Goal: Task Accomplishment & Management: Use online tool/utility

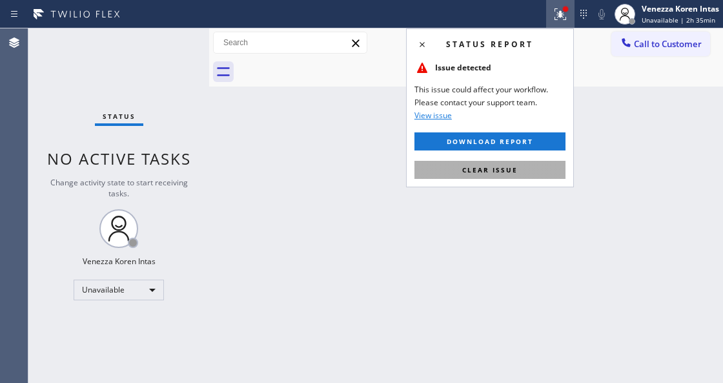
click at [553, 175] on button "Clear issue" at bounding box center [490, 170] width 151 height 18
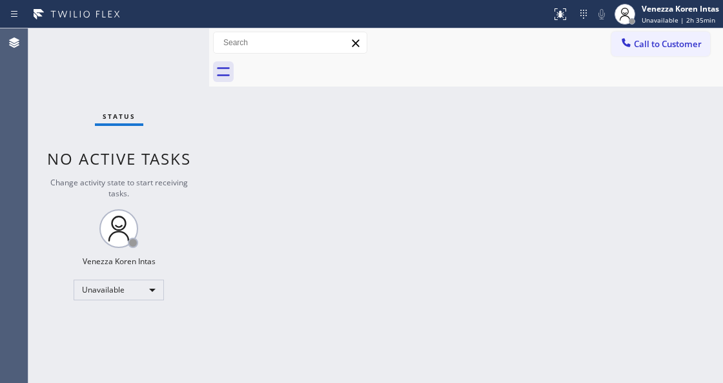
click at [640, 189] on div "Back to Dashboard Change Sender ID Customers Technicians Select a contact Outbo…" at bounding box center [466, 205] width 514 height 355
click at [134, 292] on div "Unavailable" at bounding box center [119, 290] width 90 height 21
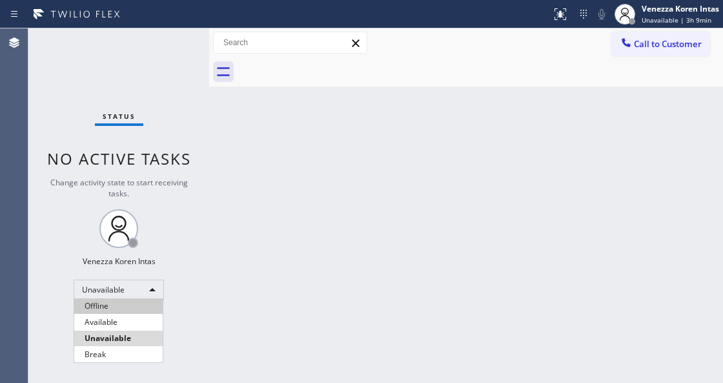
click at [127, 313] on li "Offline" at bounding box center [118, 305] width 88 height 15
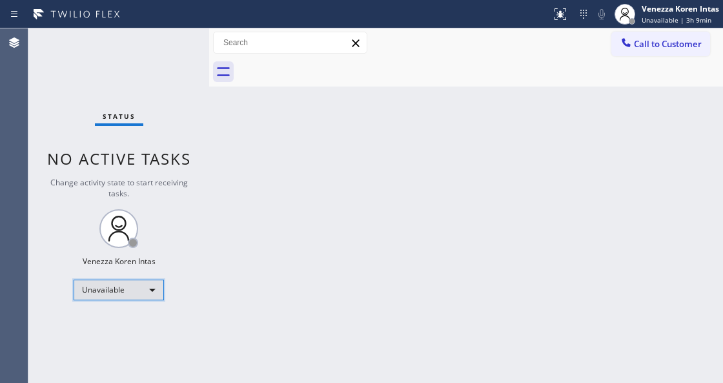
click at [137, 282] on div "Unavailable" at bounding box center [119, 290] width 90 height 21
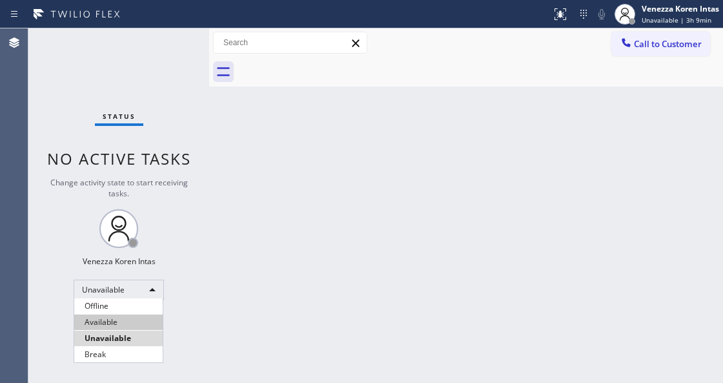
click at [129, 323] on li "Available" at bounding box center [118, 321] width 88 height 15
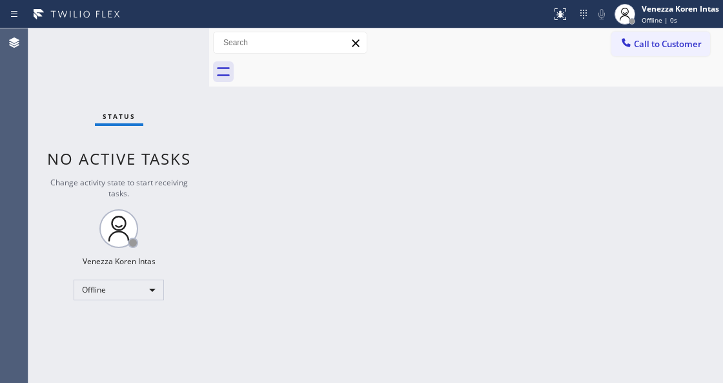
click at [293, 266] on div "Back to Dashboard Change Sender ID Customers Technicians Select a contact Outbo…" at bounding box center [466, 205] width 514 height 355
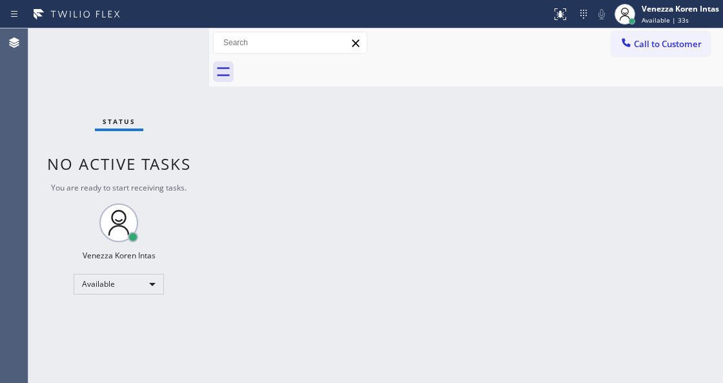
click at [190, 107] on div "Status No active tasks You are ready to start receiving tasks. Venezza Koren In…" at bounding box center [118, 205] width 181 height 355
click at [180, 68] on div "Status No active tasks You are ready to start receiving tasks. Venezza Koren In…" at bounding box center [118, 205] width 181 height 355
click at [176, 53] on div "Status No active tasks You are ready to start receiving tasks. Venezza Koren In…" at bounding box center [118, 205] width 181 height 355
click at [180, 43] on div "Status No active tasks You are ready to start receiving tasks. Venezza Koren In…" at bounding box center [118, 205] width 181 height 355
click at [163, 59] on div "Status No active tasks You are ready to start receiving tasks. Venezza Koren In…" at bounding box center [118, 205] width 181 height 355
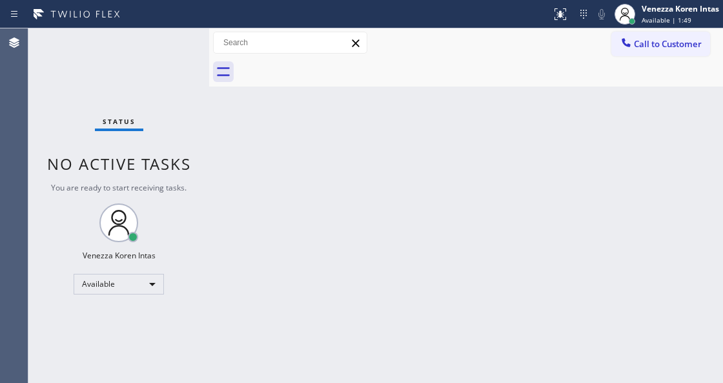
click at [163, 59] on div "Status No active tasks You are ready to start receiving tasks. Venezza Koren In…" at bounding box center [118, 205] width 181 height 355
click at [164, 59] on div "Status No active tasks You are ready to start receiving tasks. Venezza Koren In…" at bounding box center [118, 205] width 181 height 355
click at [125, 68] on div "Status No active tasks You are ready to start receiving tasks. Venezza Koren In…" at bounding box center [118, 205] width 181 height 355
drag, startPoint x: 107, startPoint y: 68, endPoint x: 209, endPoint y: 137, distance: 122.9
click at [107, 68] on div "Status No active tasks You are ready to start receiving tasks. Venezza Koren In…" at bounding box center [118, 205] width 181 height 355
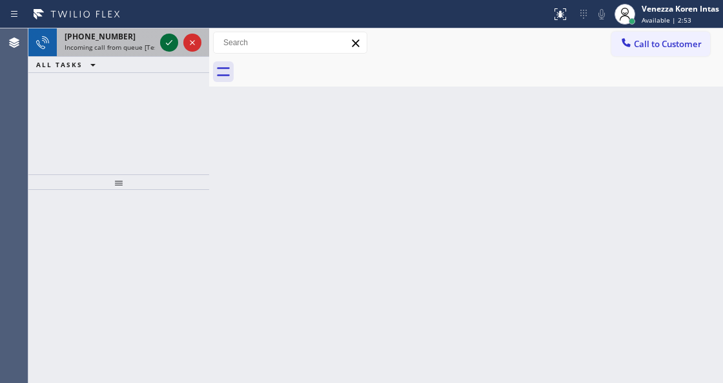
click at [170, 42] on icon at bounding box center [169, 42] width 6 height 5
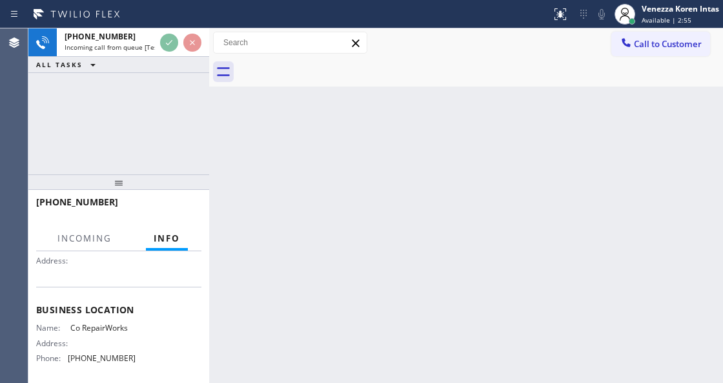
scroll to position [172, 0]
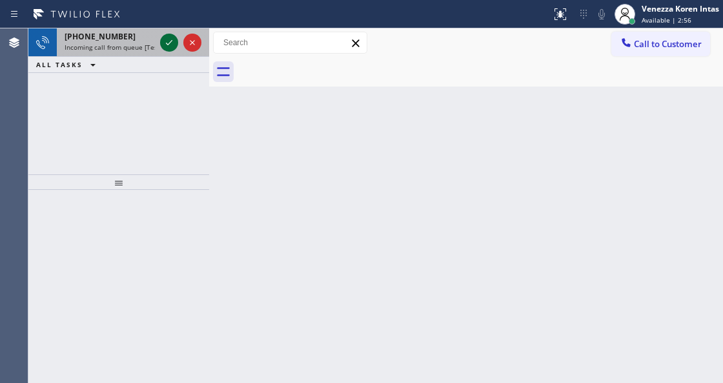
click at [167, 48] on icon at bounding box center [168, 42] width 15 height 15
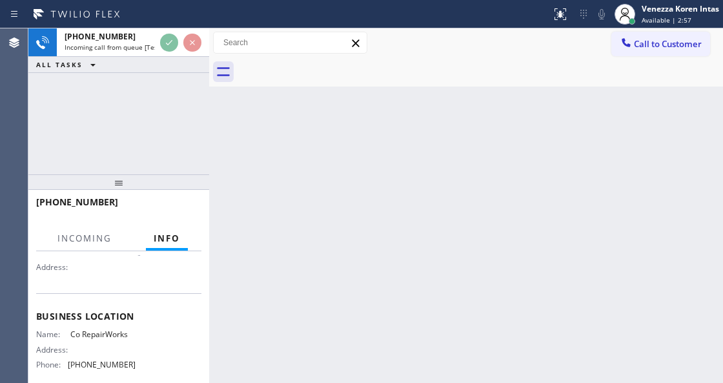
scroll to position [172, 0]
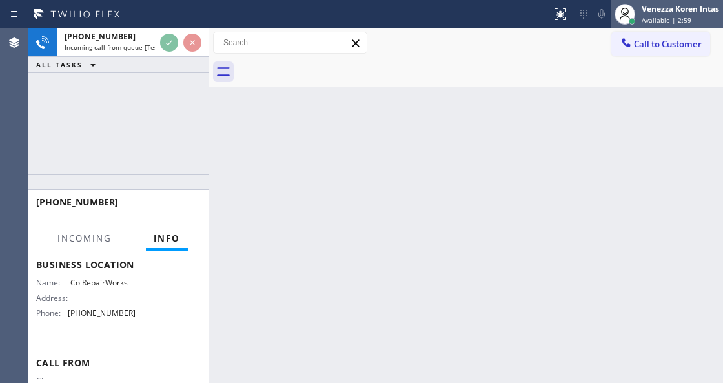
click at [646, 3] on div "Venezza Koren Intas Available | 2:59" at bounding box center [681, 14] width 84 height 23
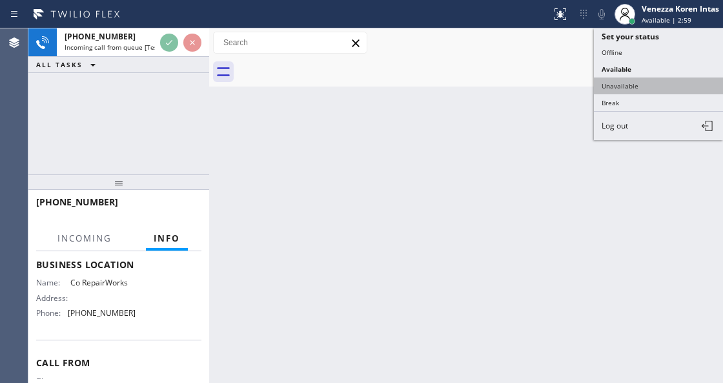
click at [639, 77] on button "Unavailable" at bounding box center [658, 85] width 129 height 17
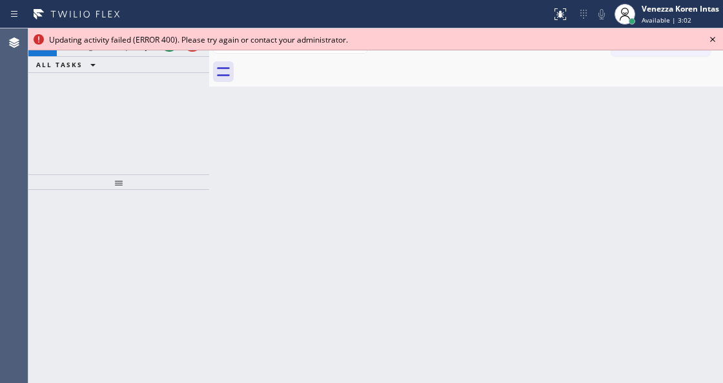
click at [714, 43] on icon at bounding box center [712, 39] width 15 height 15
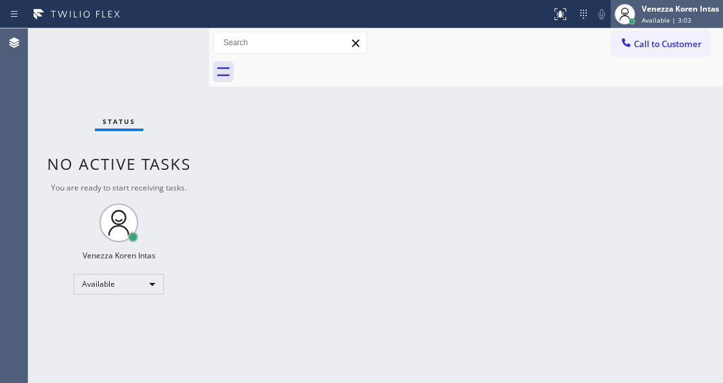
click at [698, 17] on div "Available | 3:03" at bounding box center [680, 19] width 77 height 9
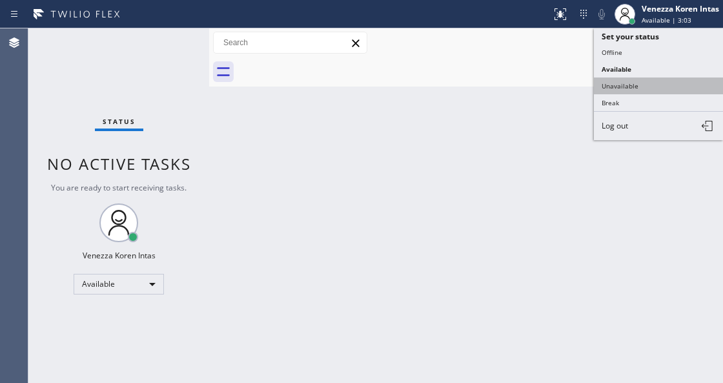
click at [654, 89] on button "Unavailable" at bounding box center [658, 85] width 129 height 17
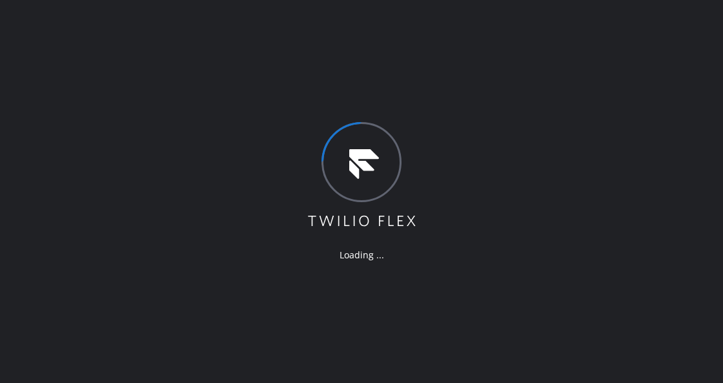
click at [325, 93] on div "Loading ..." at bounding box center [361, 191] width 723 height 383
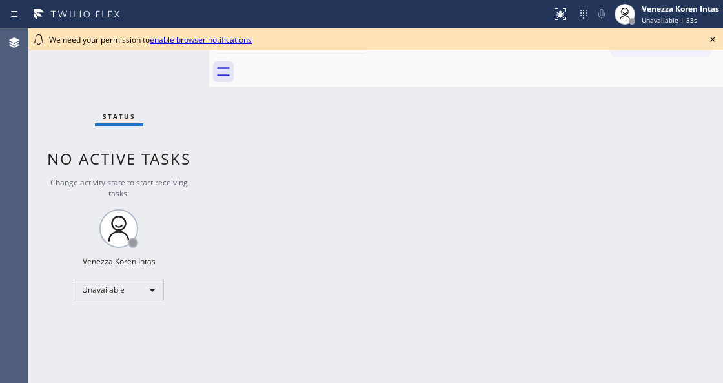
click at [234, 239] on div "Back to Dashboard Change Sender ID Customers Technicians Select a contact Outbo…" at bounding box center [466, 205] width 514 height 355
click at [151, 291] on div "Unavailable" at bounding box center [119, 290] width 90 height 21
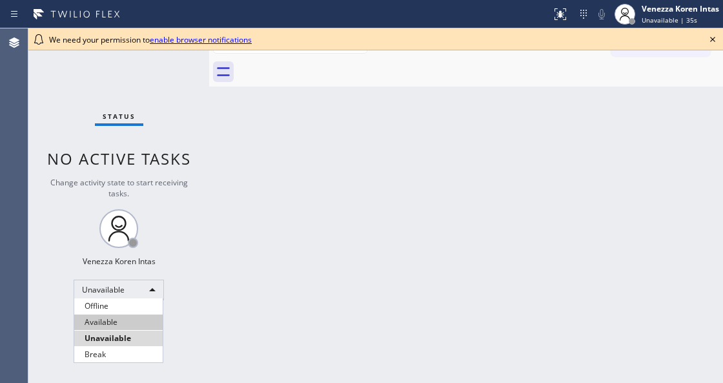
click at [141, 318] on li "Available" at bounding box center [118, 321] width 88 height 15
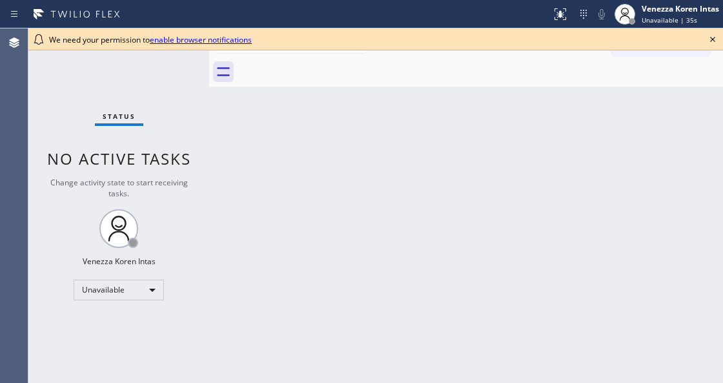
drag, startPoint x: 292, startPoint y: 265, endPoint x: 364, endPoint y: 185, distance: 107.9
click at [293, 263] on div "Back to Dashboard Change Sender ID Customers Technicians Select a contact Outbo…" at bounding box center [466, 205] width 514 height 355
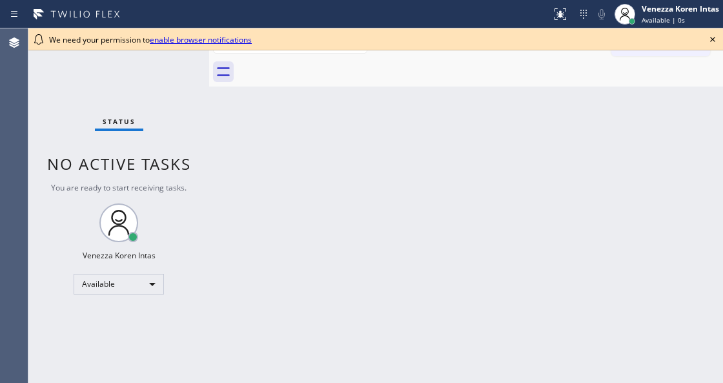
click at [720, 36] on icon at bounding box center [712, 39] width 15 height 15
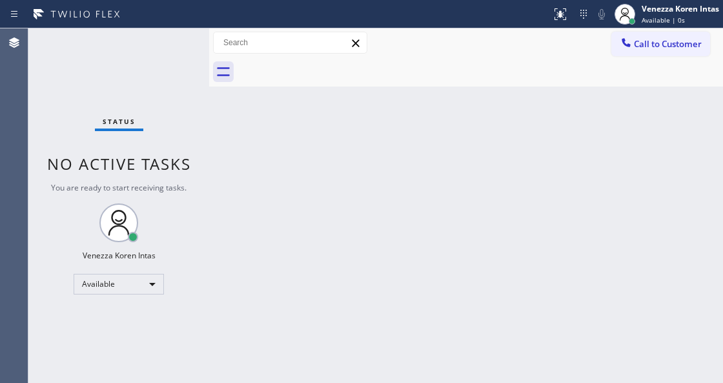
drag, startPoint x: 176, startPoint y: 151, endPoint x: 313, endPoint y: 253, distance: 170.7
click at [180, 152] on div "Status No active tasks You are ready to start receiving tasks. Venezza Koren In…" at bounding box center [118, 205] width 181 height 355
drag, startPoint x: 257, startPoint y: 159, endPoint x: 240, endPoint y: 134, distance: 30.3
click at [257, 159] on div "Back to Dashboard Change Sender ID Customers Technicians Select a contact Outbo…" at bounding box center [466, 205] width 514 height 355
drag, startPoint x: 240, startPoint y: 134, endPoint x: 232, endPoint y: 124, distance: 12.8
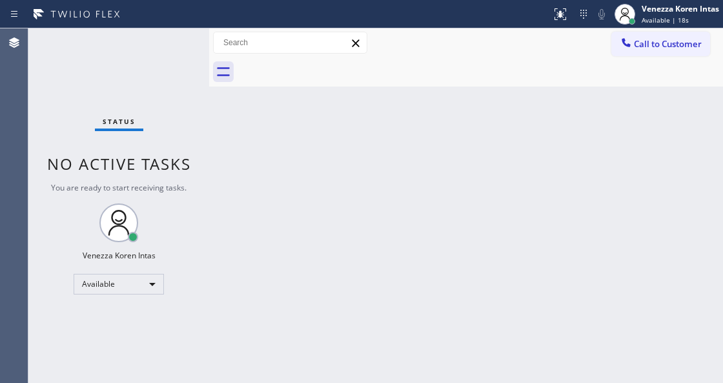
click at [235, 128] on div "Back to Dashboard Change Sender ID Customers Technicians Select a contact Outbo…" at bounding box center [466, 205] width 514 height 355
click at [209, 78] on div at bounding box center [209, 205] width 0 height 355
click at [204, 70] on div "Status No active tasks You are ready to start receiving tasks. Venezza Koren In…" at bounding box center [118, 205] width 181 height 355
click at [191, 52] on div "Status No active tasks You are ready to start receiving tasks. Venezza Koren In…" at bounding box center [118, 205] width 181 height 355
click at [136, 64] on div "Status No active tasks You are ready to start receiving tasks. Venezza Koren In…" at bounding box center [118, 205] width 181 height 355
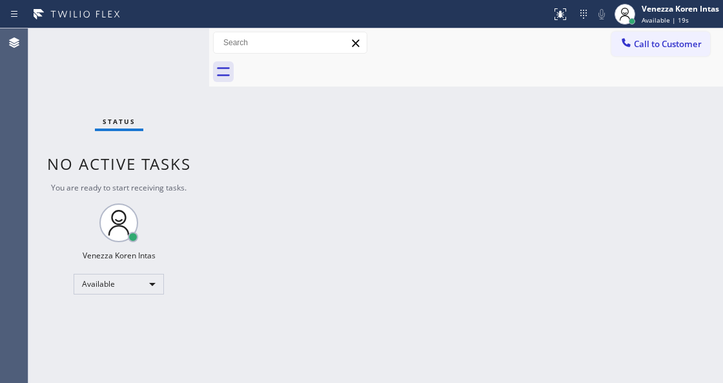
click at [160, 57] on div "Status No active tasks You are ready to start receiving tasks. Venezza Koren In…" at bounding box center [118, 205] width 181 height 355
click at [161, 57] on div "Status No active tasks You are ready to start receiving tasks. Venezza Koren In…" at bounding box center [118, 205] width 181 height 355
click at [183, 87] on div "Status No active tasks You are ready to start receiving tasks. Venezza Koren In…" at bounding box center [118, 205] width 181 height 355
click at [179, 88] on div "Status No active tasks You are ready to start receiving tasks. Venezza Koren In…" at bounding box center [118, 205] width 181 height 355
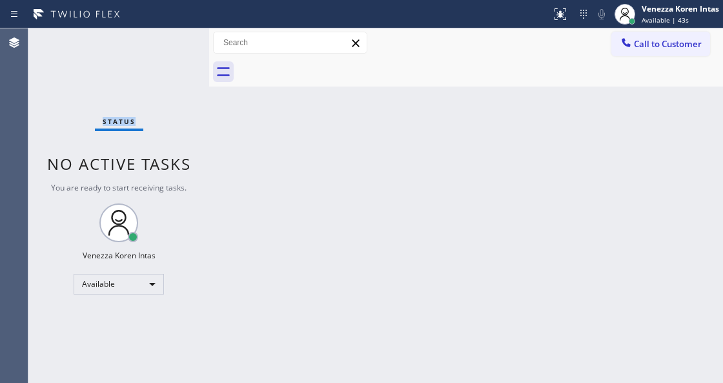
drag, startPoint x: 179, startPoint y: 88, endPoint x: 150, endPoint y: 87, distance: 28.5
click at [167, 91] on div "Status No active tasks You are ready to start receiving tasks. Venezza Koren In…" at bounding box center [118, 205] width 181 height 355
click at [167, 44] on div "Status No active tasks You are ready to start receiving tasks. Venezza Koren In…" at bounding box center [118, 205] width 181 height 355
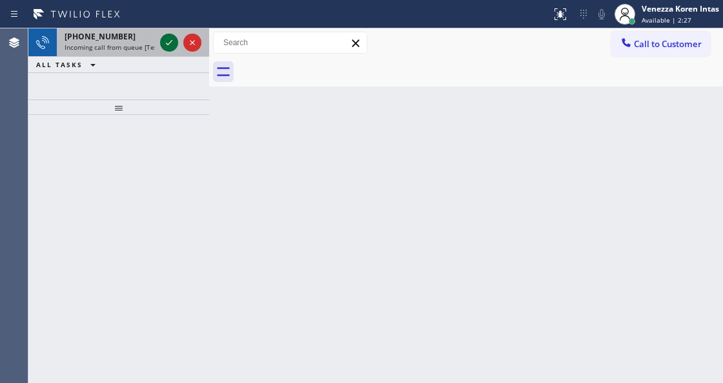
drag, startPoint x: 163, startPoint y: 46, endPoint x: 169, endPoint y: 40, distance: 7.8
click at [163, 45] on icon at bounding box center [168, 42] width 15 height 15
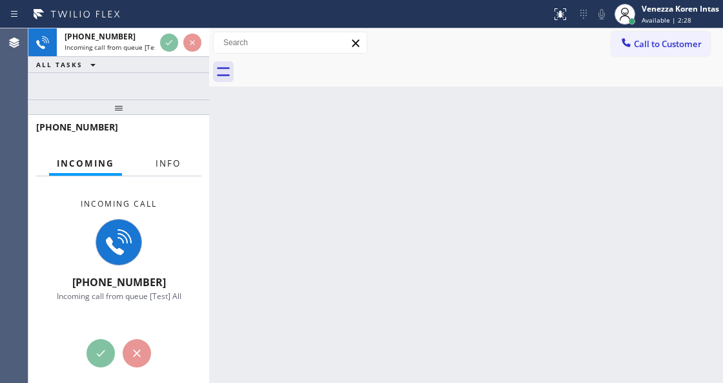
click at [151, 165] on button "Info" at bounding box center [168, 163] width 41 height 25
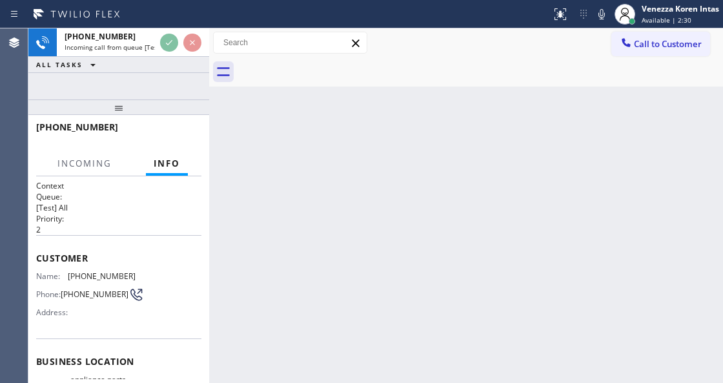
drag, startPoint x: 158, startPoint y: 109, endPoint x: 156, endPoint y: 160, distance: 51.0
click at [156, 115] on div at bounding box center [118, 106] width 181 height 15
click at [156, 145] on div at bounding box center [114, 139] width 156 height 11
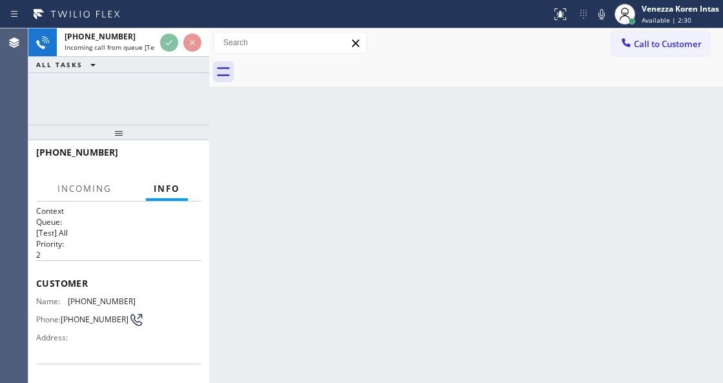
drag, startPoint x: 152, startPoint y: 136, endPoint x: 149, endPoint y: 176, distance: 40.1
click at [150, 140] on div at bounding box center [118, 132] width 181 height 15
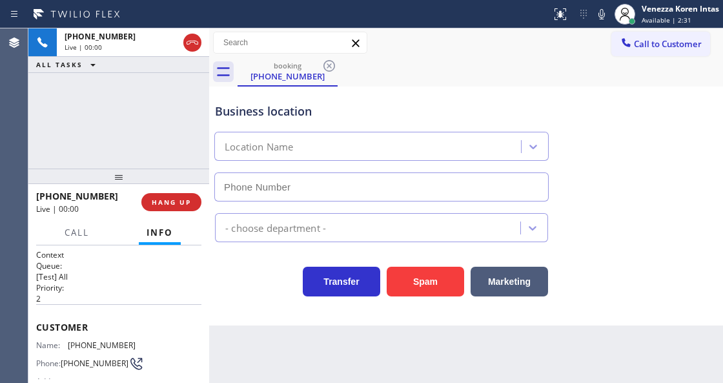
type input "[PHONE_NUMBER]"
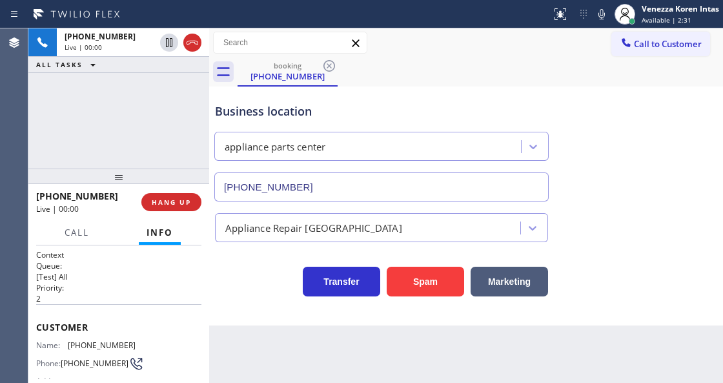
click at [140, 188] on div "[PHONE_NUMBER] Live | 00:00 HANG UP" at bounding box center [118, 202] width 165 height 34
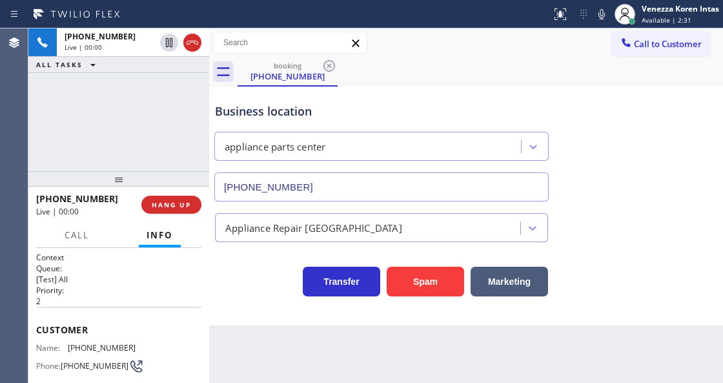
drag, startPoint x: 140, startPoint y: 181, endPoint x: 135, endPoint y: 205, distance: 25.1
click at [136, 187] on div at bounding box center [118, 178] width 181 height 15
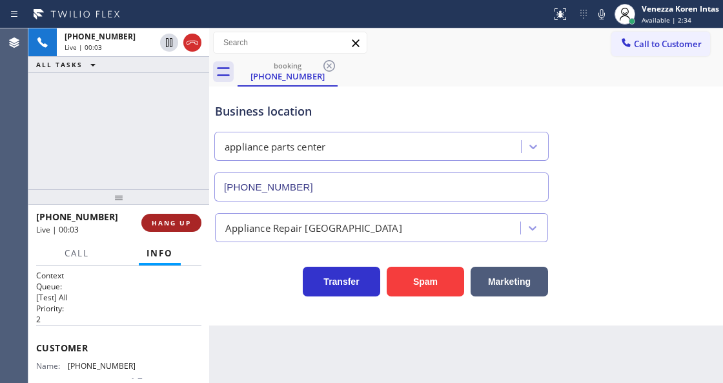
click at [174, 226] on span "HANG UP" at bounding box center [171, 222] width 39 height 9
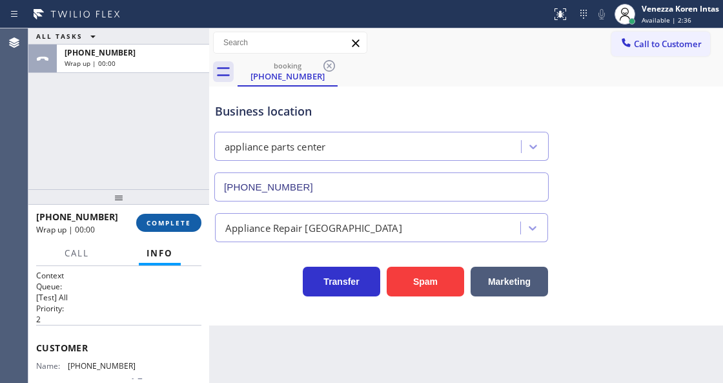
click at [180, 221] on span "COMPLETE" at bounding box center [169, 222] width 45 height 9
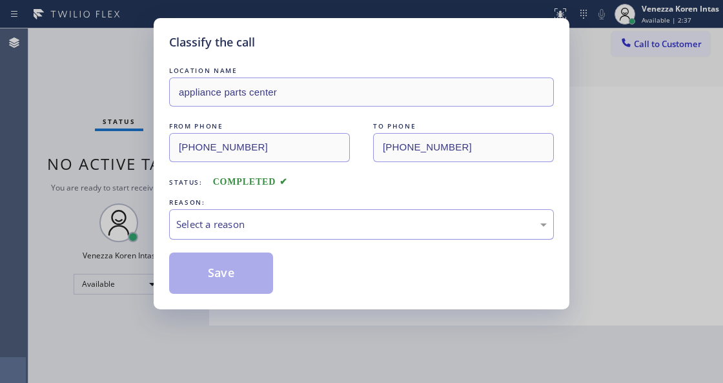
click at [269, 231] on div "Select a reason" at bounding box center [361, 224] width 371 height 15
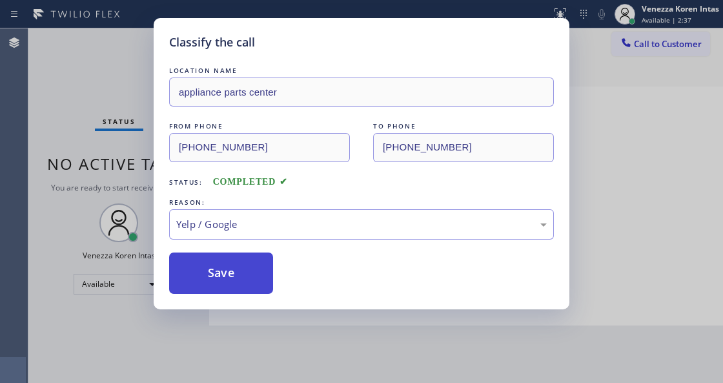
click at [219, 282] on button "Save" at bounding box center [221, 272] width 104 height 41
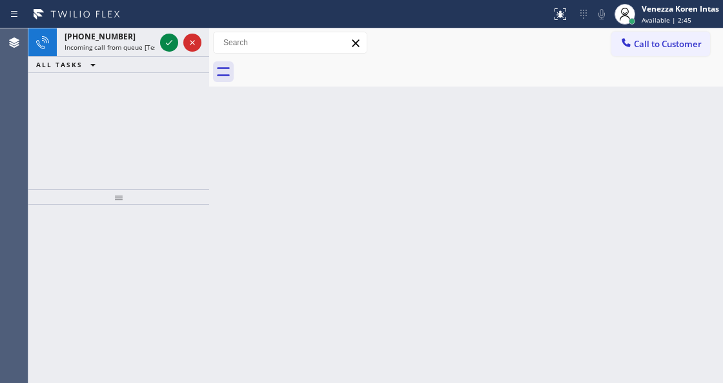
click at [74, 58] on button "ALL TASKS" at bounding box center [68, 64] width 80 height 15
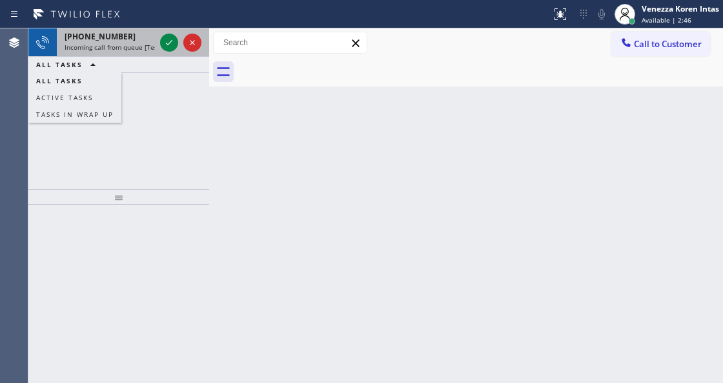
click at [119, 50] on span "Incoming call from queue [Test] All" at bounding box center [118, 47] width 107 height 9
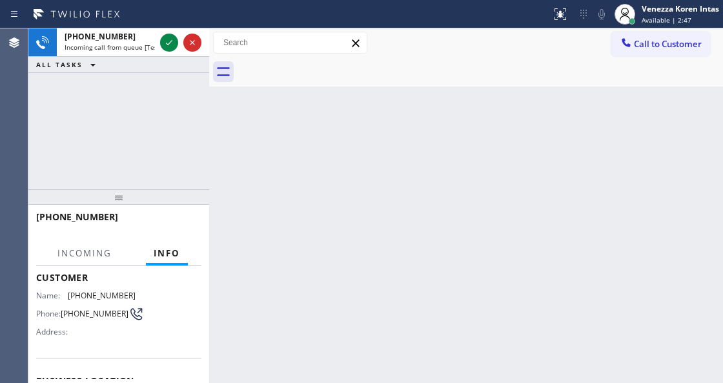
scroll to position [129, 0]
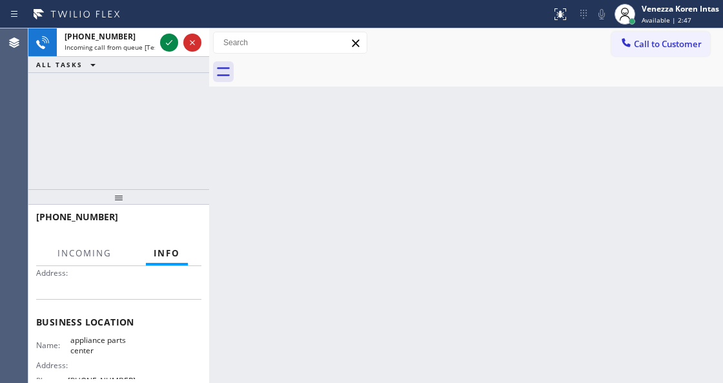
click at [654, 17] on span "Available | 2:47" at bounding box center [667, 19] width 50 height 9
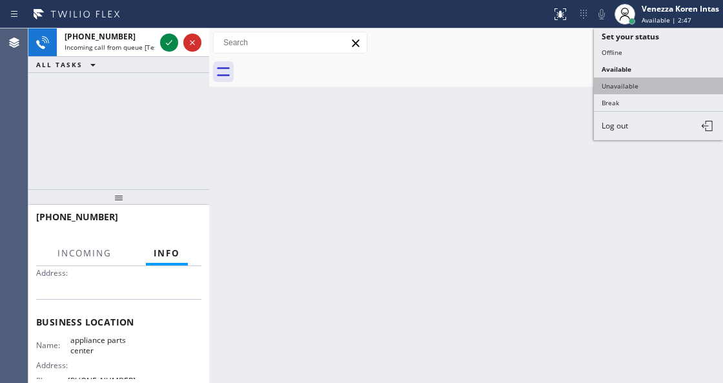
click at [654, 83] on button "Unavailable" at bounding box center [658, 85] width 129 height 17
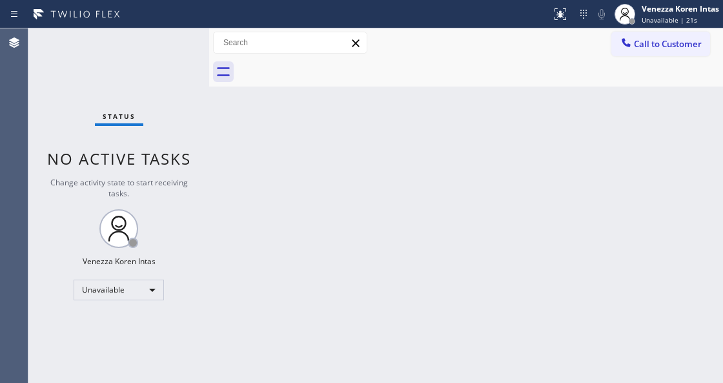
drag, startPoint x: 240, startPoint y: 172, endPoint x: 164, endPoint y: 185, distance: 76.8
click at [240, 172] on div "Back to Dashboard Change Sender ID Customers Technicians Select a contact Outbo…" at bounding box center [466, 205] width 514 height 355
click at [651, 21] on span "Unavailable | 21s" at bounding box center [670, 19] width 56 height 9
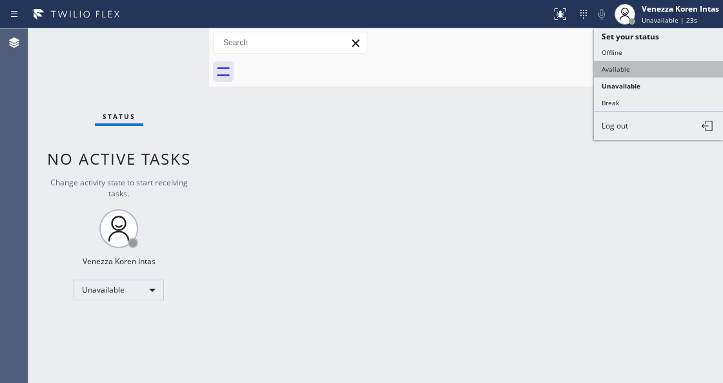
click at [626, 72] on button "Available" at bounding box center [658, 69] width 129 height 17
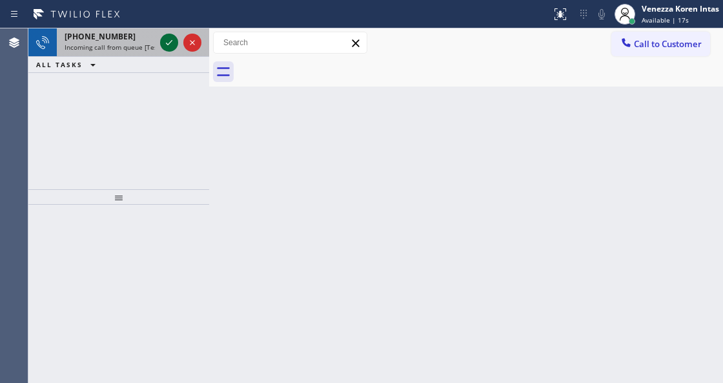
click at [163, 38] on icon at bounding box center [168, 42] width 15 height 15
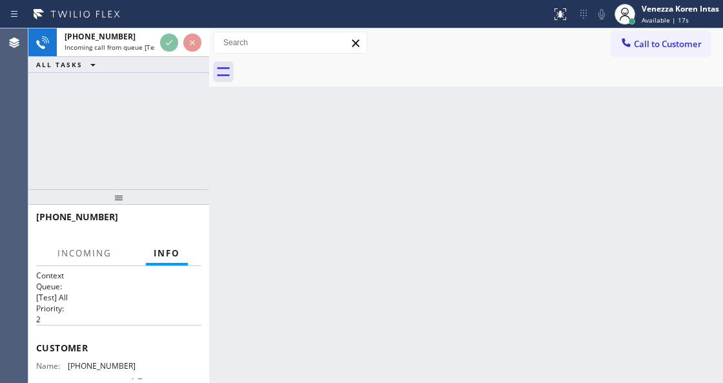
scroll to position [172, 0]
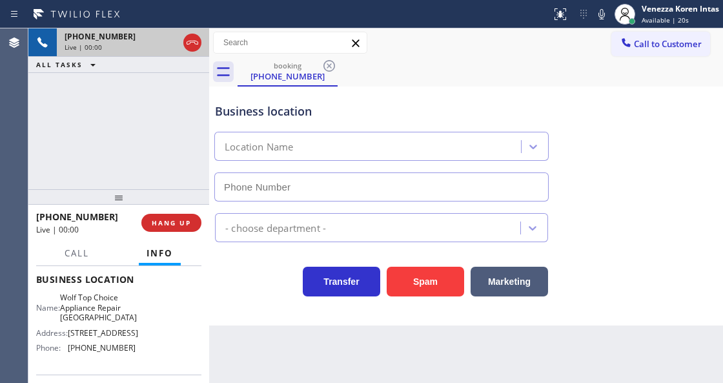
type input "[PHONE_NUMBER]"
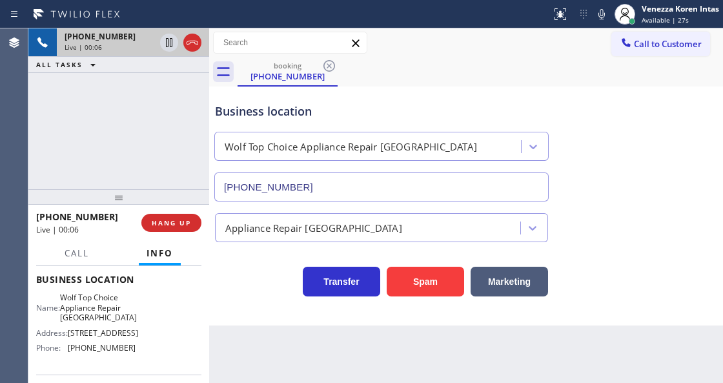
drag, startPoint x: 191, startPoint y: 220, endPoint x: 206, endPoint y: 226, distance: 16.2
click at [191, 220] on button "HANG UP" at bounding box center [171, 223] width 60 height 18
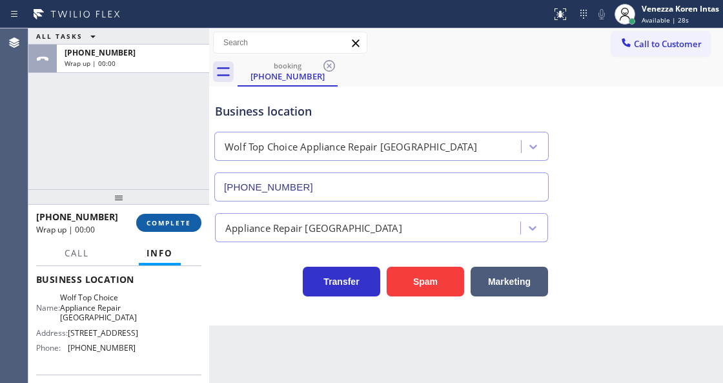
click at [185, 218] on span "COMPLETE" at bounding box center [169, 222] width 45 height 9
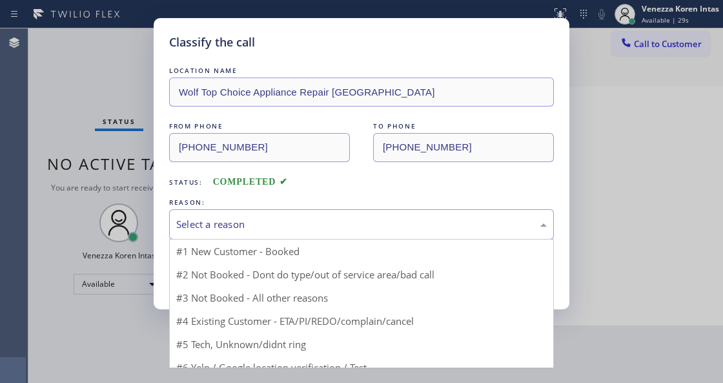
click at [287, 226] on div "Select a reason" at bounding box center [361, 224] width 371 height 15
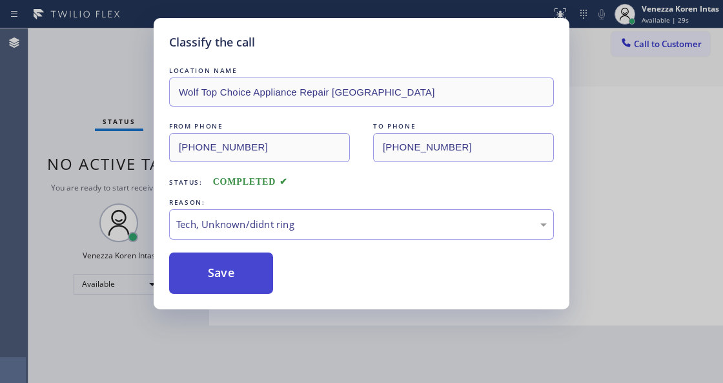
click at [242, 275] on button "Save" at bounding box center [221, 272] width 104 height 41
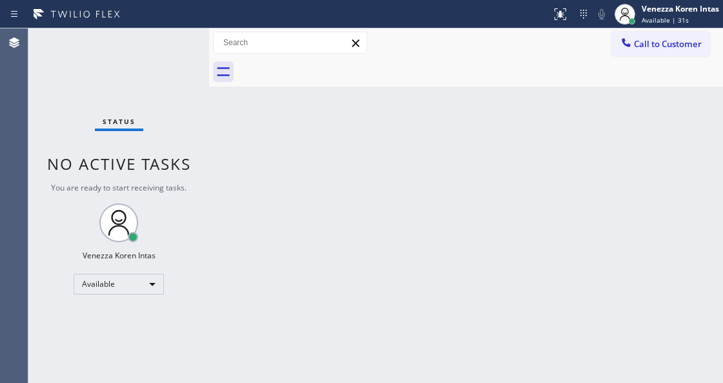
drag, startPoint x: 229, startPoint y: 268, endPoint x: 211, endPoint y: 195, distance: 75.2
click at [232, 256] on div "Back to Dashboard Change Sender ID Customers Technicians Select a contact Outbo…" at bounding box center [466, 205] width 514 height 355
click at [209, 188] on div at bounding box center [209, 205] width 0 height 355
click at [174, 42] on div "Status No active tasks You are ready to start receiving tasks. Venezza Koren In…" at bounding box center [118, 205] width 181 height 355
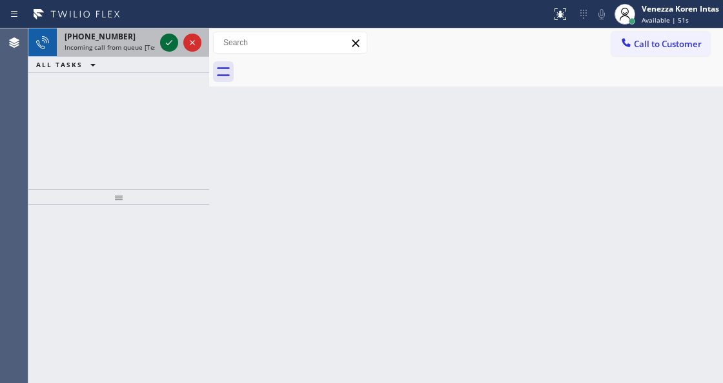
click at [167, 44] on icon at bounding box center [169, 42] width 6 height 5
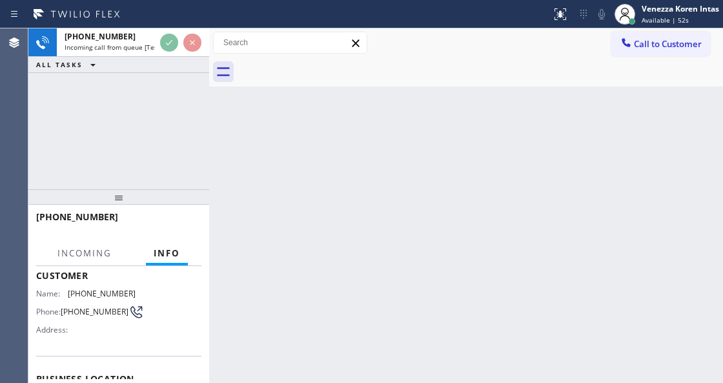
scroll to position [172, 0]
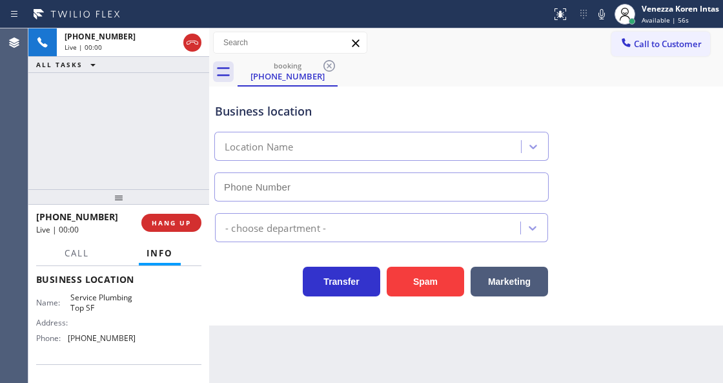
type input "[PHONE_NUMBER]"
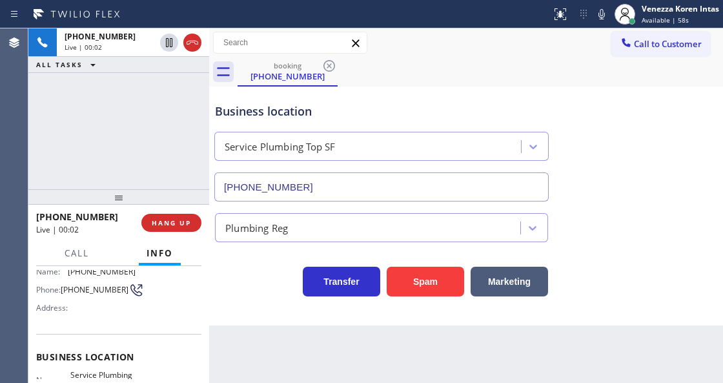
scroll to position [0, 0]
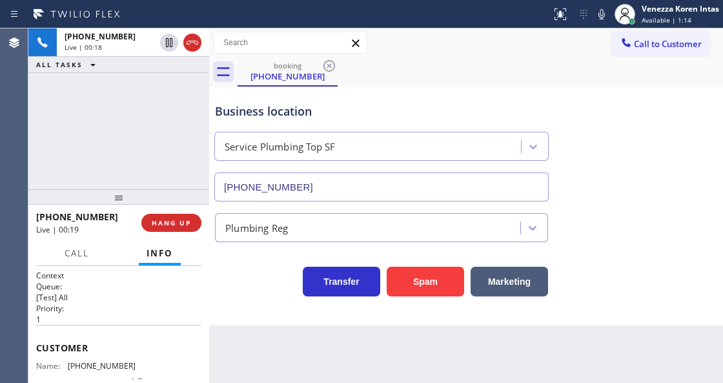
click at [239, 116] on div "Business location" at bounding box center [381, 111] width 333 height 17
click at [597, 17] on icon at bounding box center [601, 13] width 15 height 15
click at [597, 15] on icon at bounding box center [601, 13] width 15 height 15
click at [59, 248] on button "Call" at bounding box center [77, 253] width 40 height 25
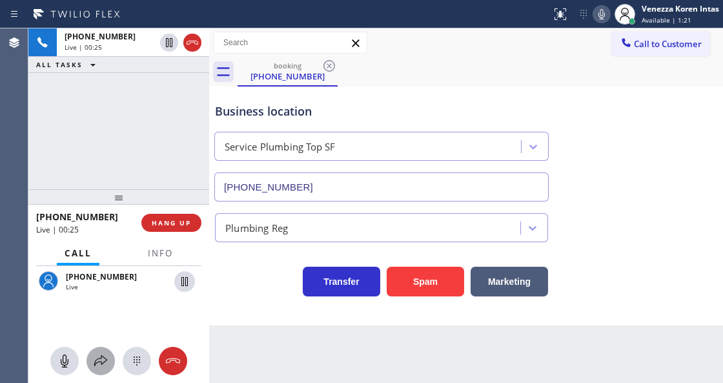
click at [103, 373] on div "[PHONE_NUMBER] Live" at bounding box center [118, 324] width 181 height 116
click at [106, 367] on icon at bounding box center [100, 360] width 15 height 15
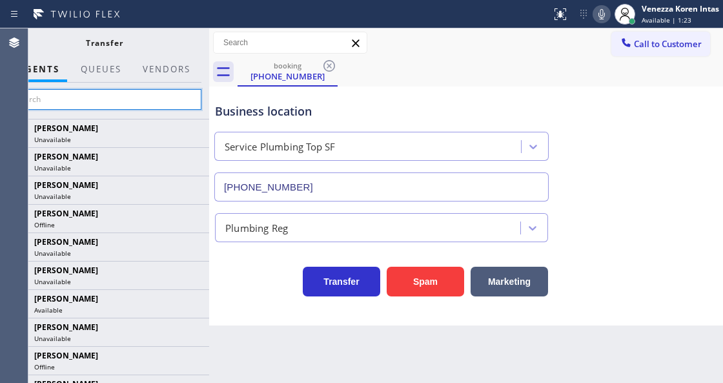
click at [156, 103] on input "text" at bounding box center [104, 99] width 194 height 21
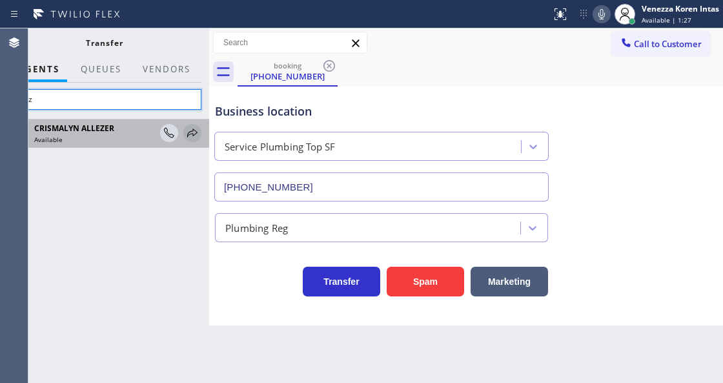
type input "allez"
click at [195, 132] on icon at bounding box center [192, 132] width 15 height 15
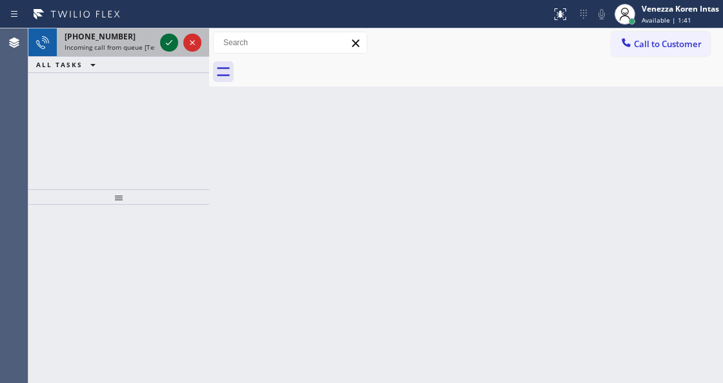
click at [169, 43] on icon at bounding box center [169, 42] width 6 height 5
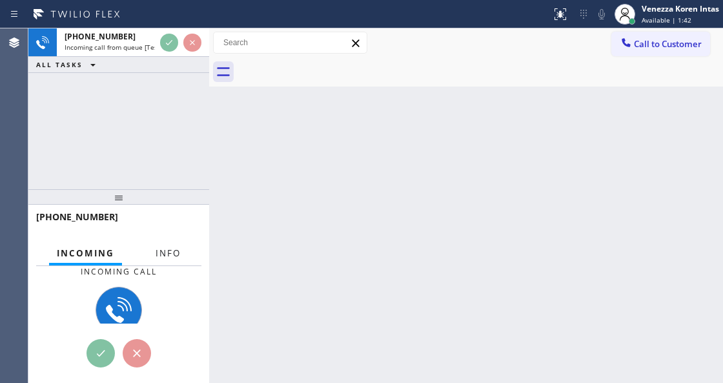
click at [174, 249] on span "Info" at bounding box center [168, 253] width 25 height 12
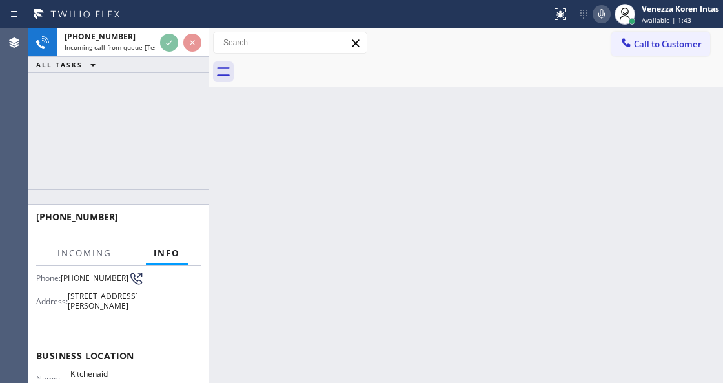
scroll to position [172, 0]
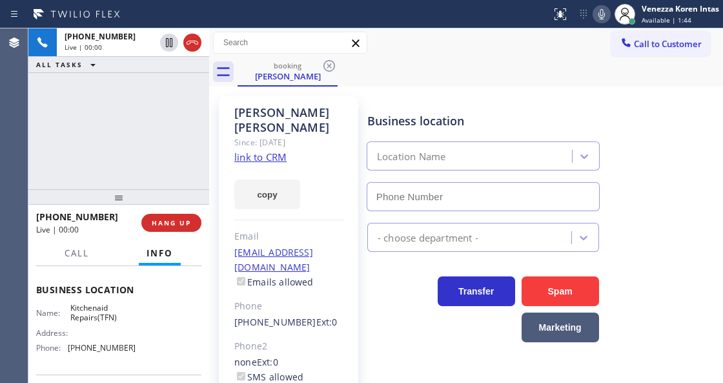
type input "[PHONE_NUMBER]"
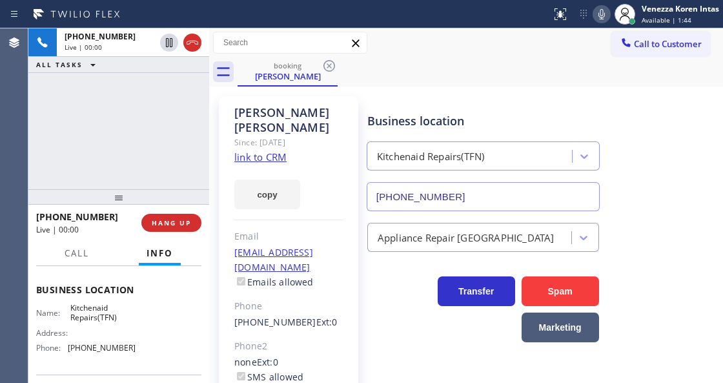
click at [126, 190] on div at bounding box center [118, 196] width 181 height 15
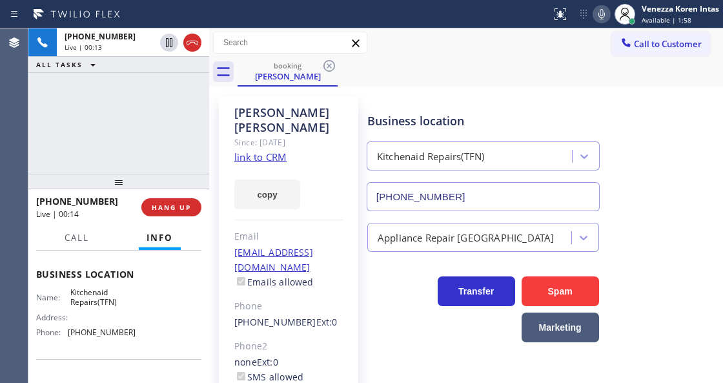
click at [273, 150] on link "link to CRM" at bounding box center [260, 156] width 52 height 13
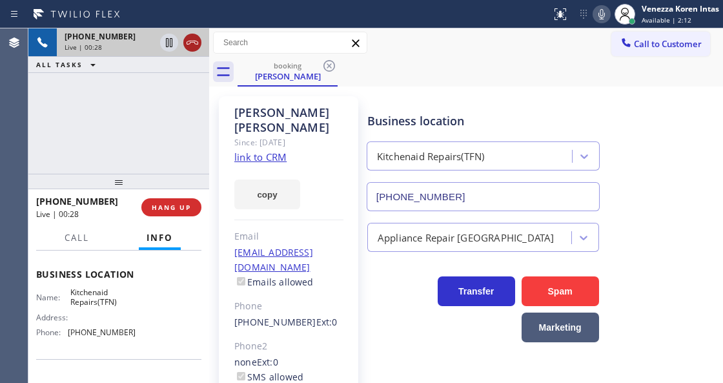
click at [189, 35] on icon at bounding box center [192, 42] width 15 height 15
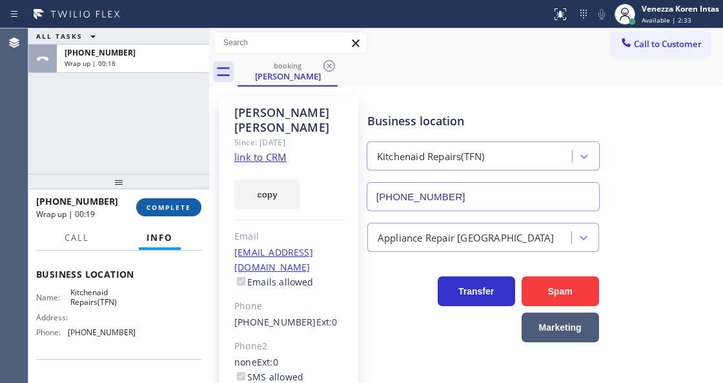
click at [147, 203] on span "COMPLETE" at bounding box center [169, 207] width 45 height 9
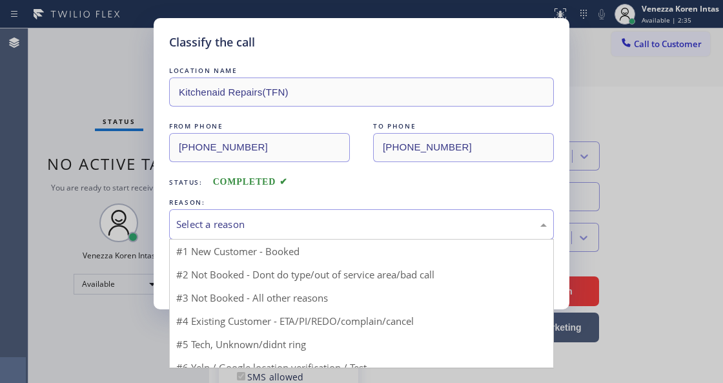
click at [287, 234] on div "Select a reason" at bounding box center [361, 224] width 385 height 30
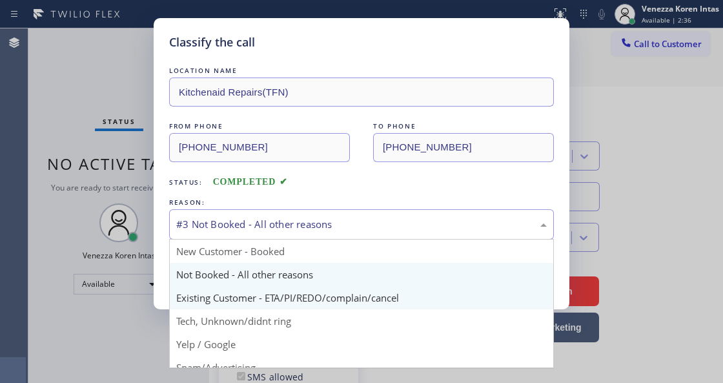
drag, startPoint x: 306, startPoint y: 238, endPoint x: 315, endPoint y: 311, distance: 73.5
click at [306, 238] on div "#3 Not Booked - All other reasons" at bounding box center [361, 224] width 385 height 30
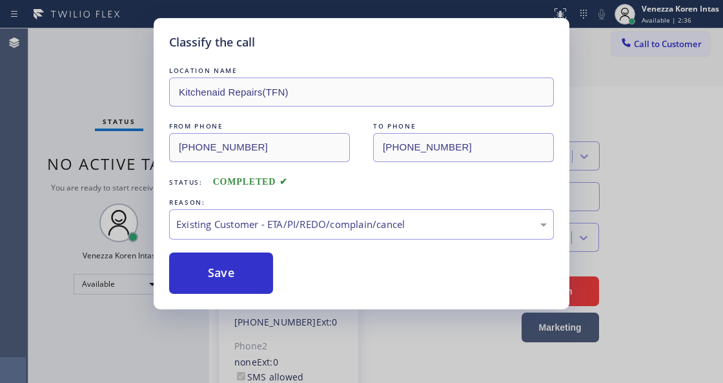
drag, startPoint x: 314, startPoint y: 301, endPoint x: 258, endPoint y: 275, distance: 61.2
click at [258, 275] on button "Save" at bounding box center [221, 272] width 104 height 41
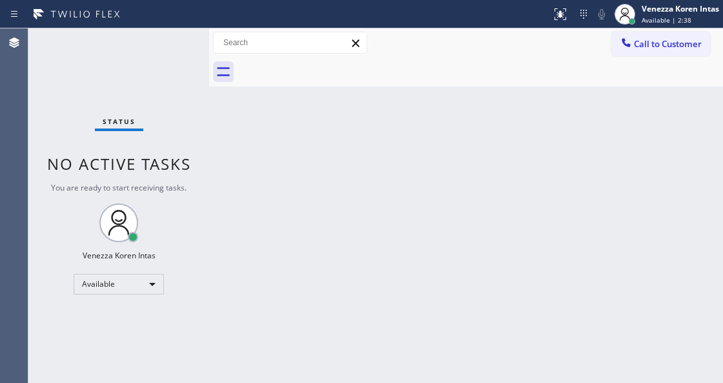
click at [195, 50] on div "Status No active tasks You are ready to start receiving tasks. Venezza Koren In…" at bounding box center [118, 205] width 181 height 355
click at [194, 46] on div "Status No active tasks You are ready to start receiving tasks. Venezza Koren In…" at bounding box center [118, 205] width 181 height 355
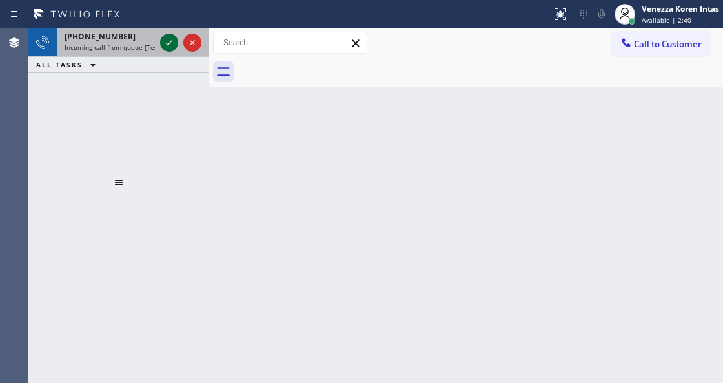
click at [165, 40] on icon at bounding box center [168, 42] width 15 height 15
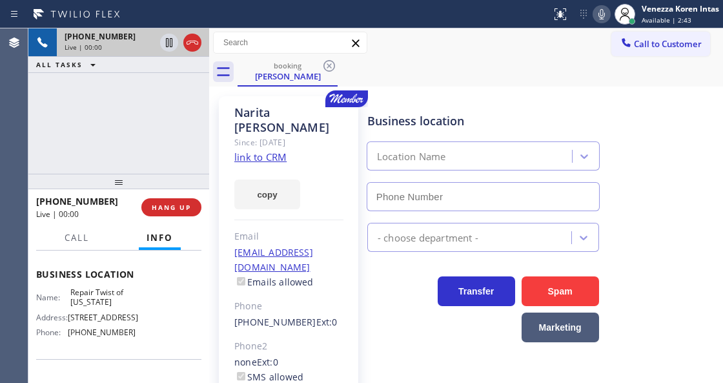
type input "[PHONE_NUMBER]"
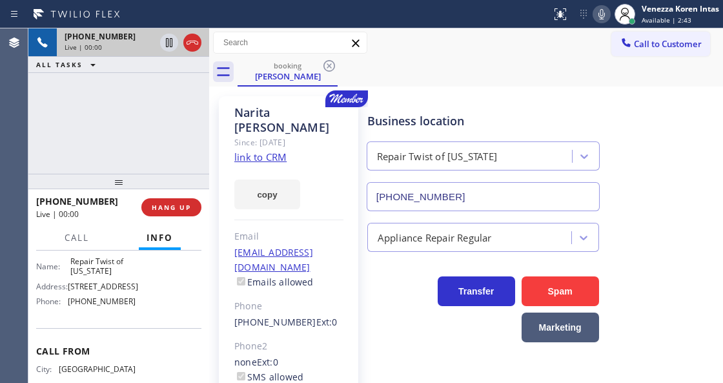
scroll to position [215, 0]
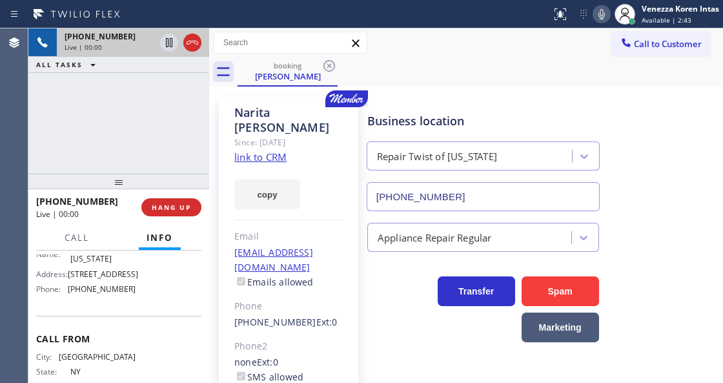
click at [273, 150] on link "link to CRM" at bounding box center [260, 156] width 52 height 13
click at [510, 70] on div "booking [PERSON_NAME]" at bounding box center [481, 71] width 486 height 29
click at [600, 13] on icon at bounding box center [602, 14] width 6 height 10
click at [165, 43] on icon at bounding box center [168, 42] width 15 height 15
click at [163, 142] on div "[PHONE_NUMBER] Live | 01:53 ALL TASKS ALL TASKS ACTIVE TASKS TASKS IN WRAP UP" at bounding box center [118, 100] width 181 height 145
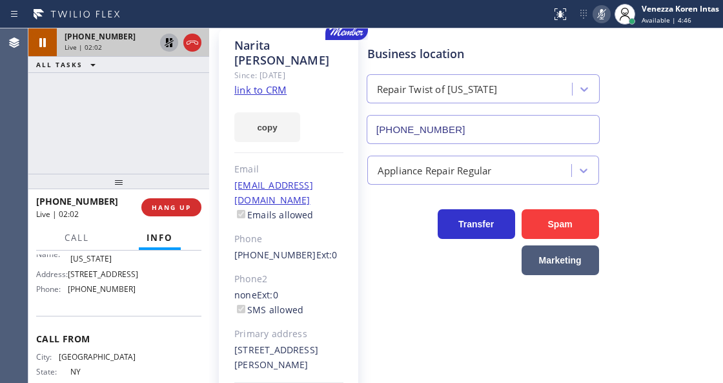
scroll to position [107, 0]
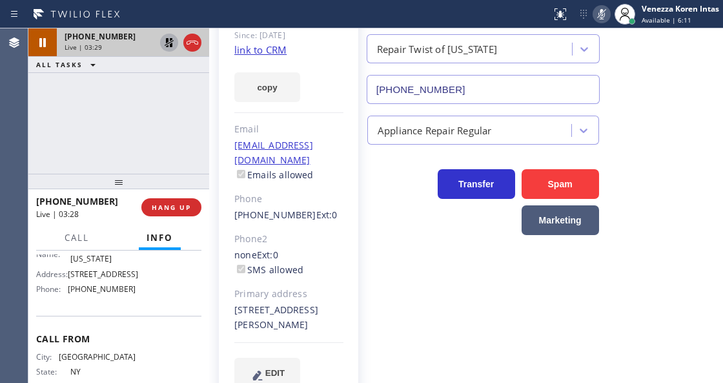
drag, startPoint x: 167, startPoint y: 144, endPoint x: 411, endPoint y: 32, distance: 268.5
click at [167, 143] on div "[PHONE_NUMBER] Live | 03:29 ALL TASKS ALL TASKS ACTIVE TASKS TASKS IN WRAP UP" at bounding box center [118, 100] width 181 height 145
click at [189, 112] on div "[PHONE_NUMBER] Live | 04:18 ALL TASKS ALL TASKS ACTIVE TASKS TASKS IN WRAP UP" at bounding box center [118, 100] width 181 height 145
click at [596, 13] on icon at bounding box center [601, 13] width 15 height 15
click at [168, 41] on icon at bounding box center [169, 42] width 9 height 9
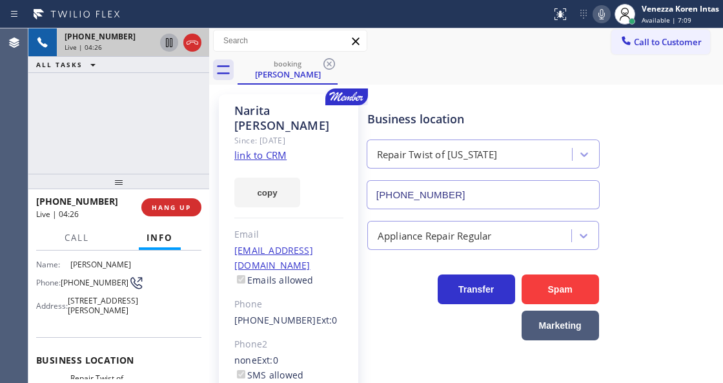
scroll to position [0, 0]
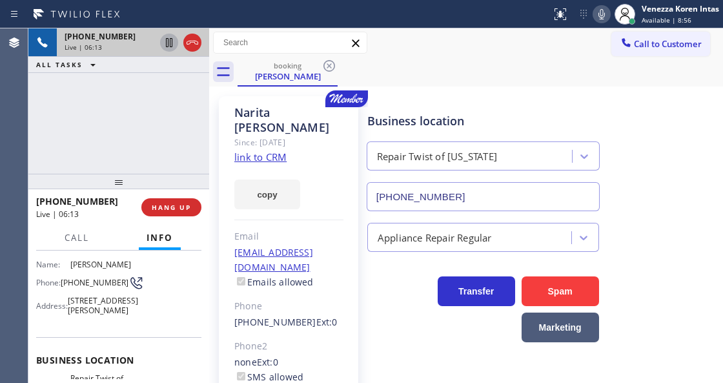
click at [183, 114] on div "[PHONE_NUMBER] Live | 06:13 ALL TASKS ALL TASKS ACTIVE TASKS TASKS IN WRAP UP" at bounding box center [118, 100] width 181 height 145
click at [68, 244] on button "Call" at bounding box center [77, 237] width 40 height 25
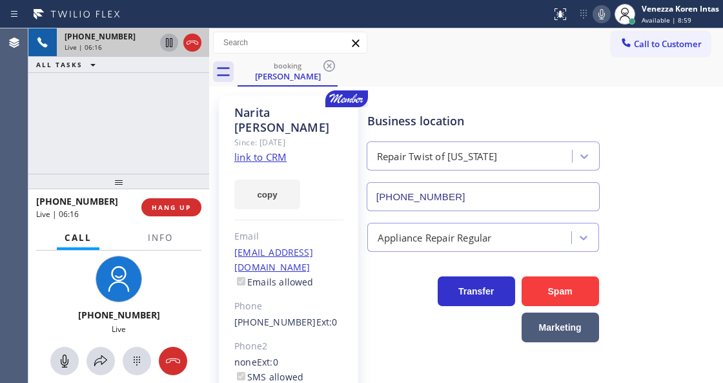
click at [168, 306] on div "[PHONE_NUMBER] Live" at bounding box center [119, 312] width 110 height 122
click at [94, 363] on icon at bounding box center [100, 360] width 13 height 11
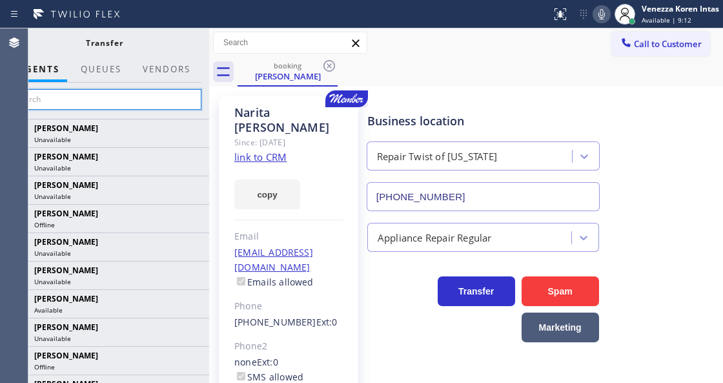
click at [189, 106] on input "text" at bounding box center [104, 99] width 194 height 21
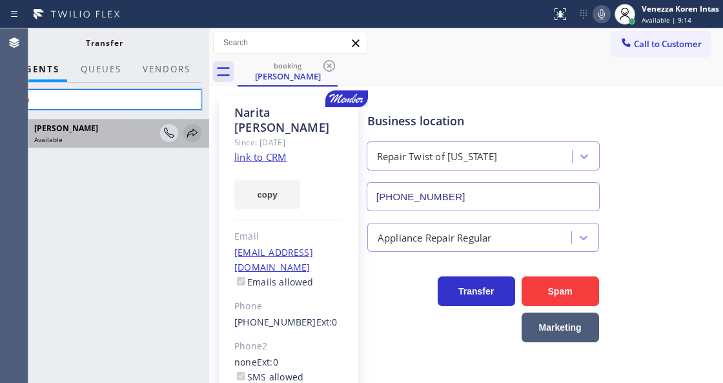
type input "lyka"
click at [189, 137] on icon at bounding box center [192, 132] width 15 height 15
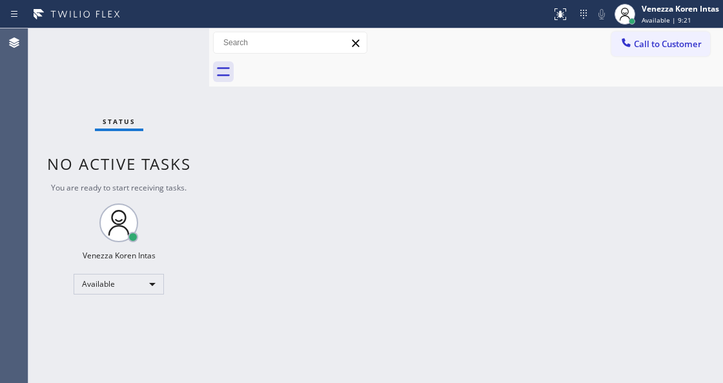
click at [183, 58] on div "Status No active tasks You are ready to start receiving tasks. Venezza Koren In…" at bounding box center [118, 205] width 181 height 355
click at [232, 245] on div "Back to Dashboard Change Sender ID Customers Technicians Select a contact Outbo…" at bounding box center [466, 205] width 514 height 355
drag, startPoint x: 91, startPoint y: 77, endPoint x: 170, endPoint y: 118, distance: 88.9
click at [91, 77] on div "Status No active tasks You are ready to start receiving tasks. Venezza Koren In…" at bounding box center [118, 205] width 181 height 355
click at [309, 318] on div "Back to Dashboard Change Sender ID Customers Technicians Select a contact Outbo…" at bounding box center [466, 205] width 514 height 355
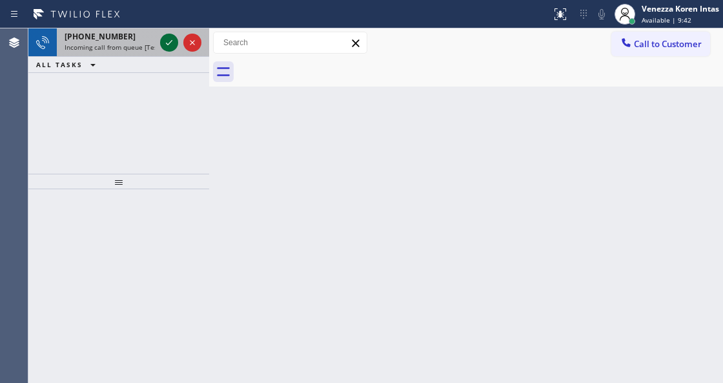
click at [169, 45] on icon at bounding box center [168, 42] width 15 height 15
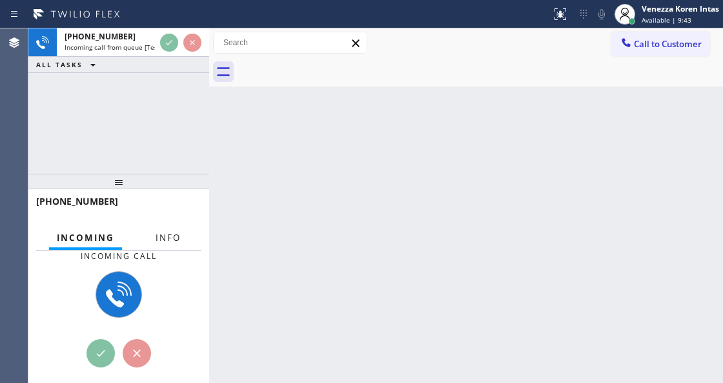
click at [169, 243] on span "Info" at bounding box center [168, 238] width 25 height 12
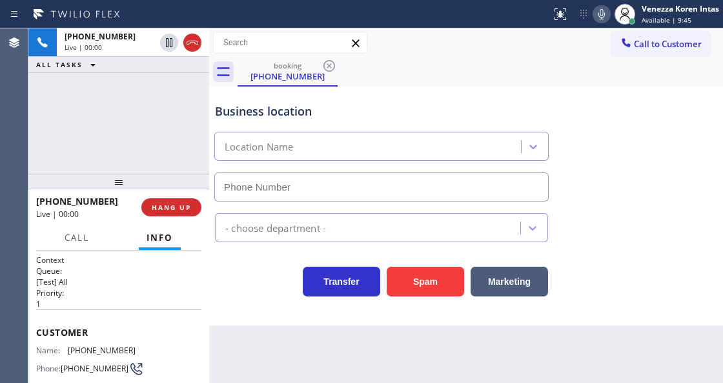
type input "[PHONE_NUMBER]"
click at [251, 382] on div "Back to Dashboard Change Sender ID Customers Technicians Select a contact Outbo…" at bounding box center [466, 205] width 514 height 355
click at [289, 367] on div "Back to Dashboard Change Sender ID Customers Technicians Select a contact Outbo…" at bounding box center [466, 205] width 514 height 355
click at [240, 296] on div "Transfer Spam Marketing" at bounding box center [381, 278] width 338 height 36
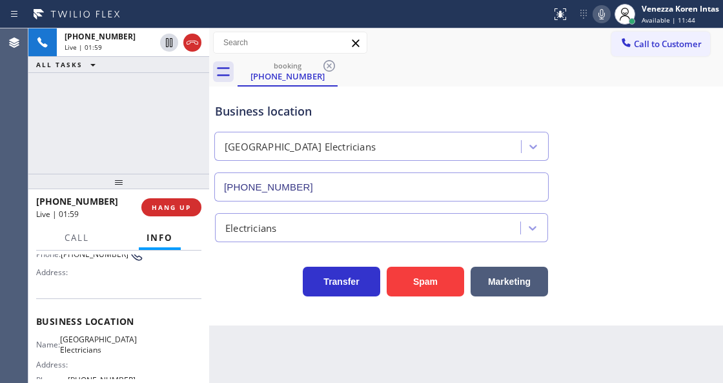
scroll to position [129, 0]
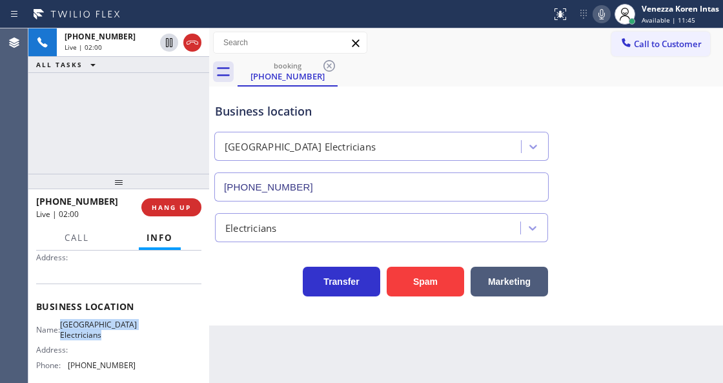
drag, startPoint x: 68, startPoint y: 322, endPoint x: 127, endPoint y: 340, distance: 61.5
click at [127, 340] on div "Name: [GEOGRAPHIC_DATA] Electricians Address: Phone: [PHONE_NUMBER]" at bounding box center [85, 348] width 99 height 56
copy span "[GEOGRAPHIC_DATA] Electricians"
drag, startPoint x: 602, startPoint y: 15, endPoint x: 527, endPoint y: 71, distance: 93.3
click at [602, 15] on icon at bounding box center [601, 13] width 15 height 15
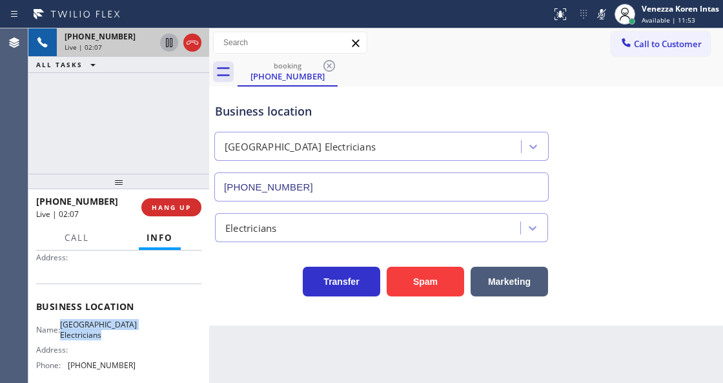
click at [169, 44] on icon at bounding box center [168, 42] width 15 height 15
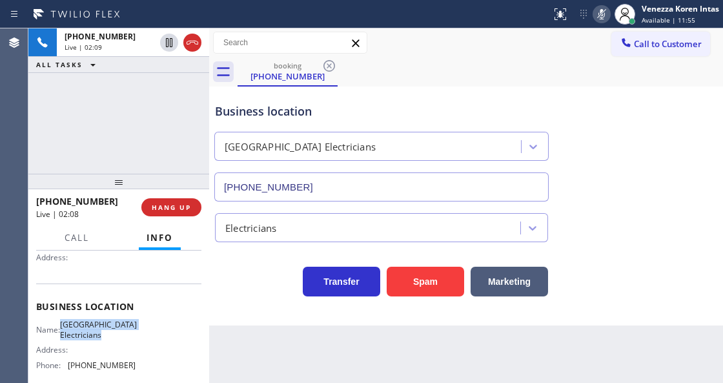
click at [597, 14] on icon at bounding box center [601, 13] width 15 height 15
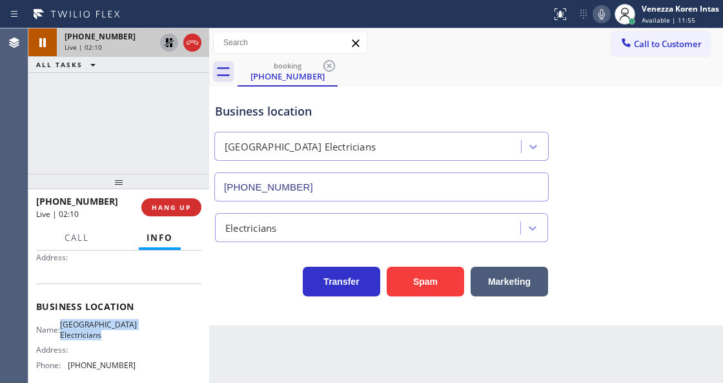
click at [167, 46] on icon at bounding box center [169, 42] width 9 height 9
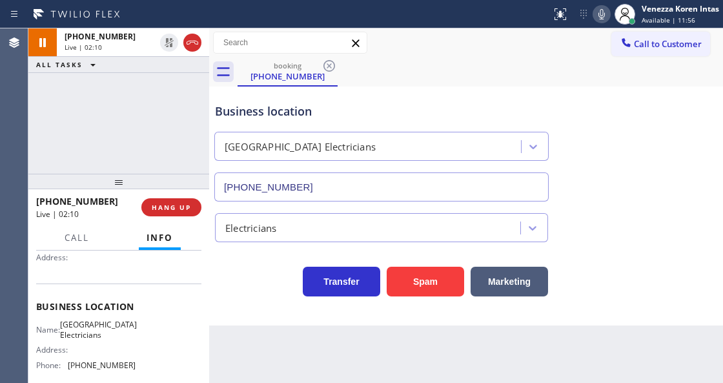
click at [433, 79] on div "booking [PHONE_NUMBER]" at bounding box center [481, 71] width 486 height 29
click at [602, 9] on icon at bounding box center [601, 13] width 15 height 15
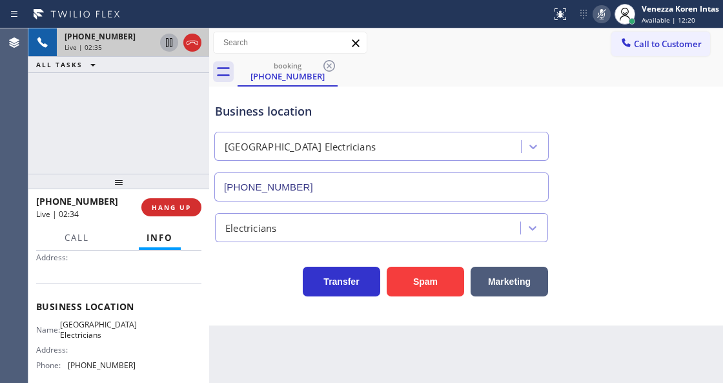
click at [168, 39] on icon at bounding box center [169, 42] width 6 height 9
drag, startPoint x: 598, startPoint y: 20, endPoint x: 563, endPoint y: 50, distance: 46.2
click at [598, 19] on icon at bounding box center [601, 13] width 15 height 15
click at [167, 46] on icon at bounding box center [169, 42] width 9 height 9
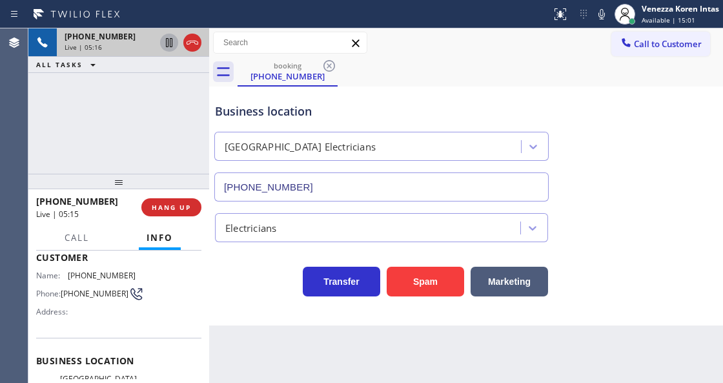
scroll to position [0, 0]
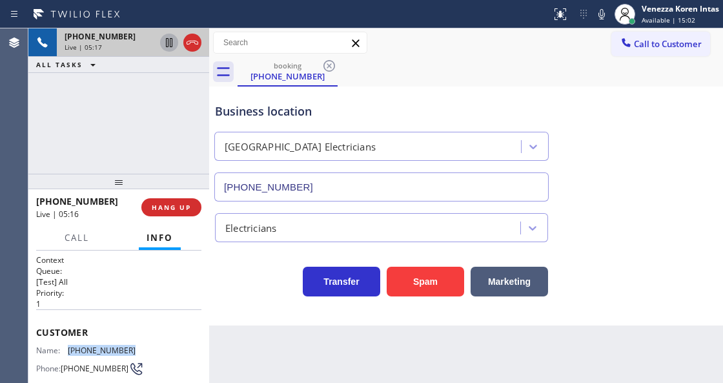
drag, startPoint x: 133, startPoint y: 351, endPoint x: 68, endPoint y: 345, distance: 64.9
click at [68, 345] on div "Name: [PHONE_NUMBER] Phone: [PHONE_NUMBER] Address:" at bounding box center [118, 370] width 165 height 51
copy div "[PHONE_NUMBER]"
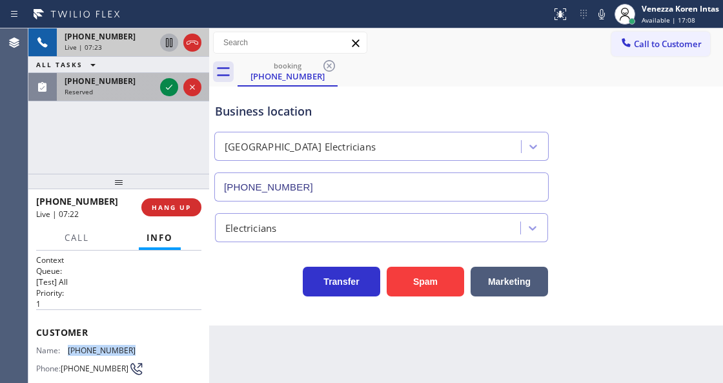
click at [165, 88] on icon at bounding box center [168, 86] width 15 height 15
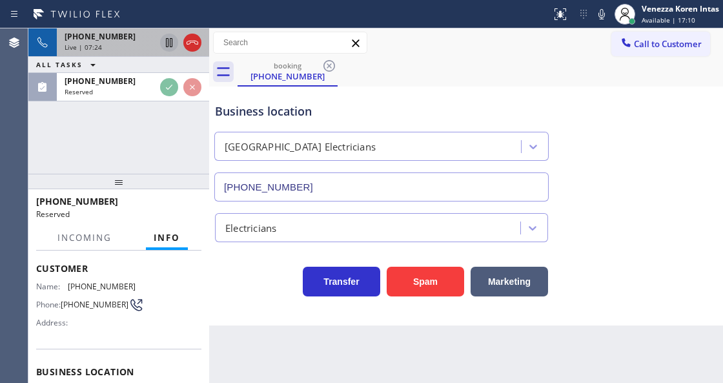
scroll to position [76, 0]
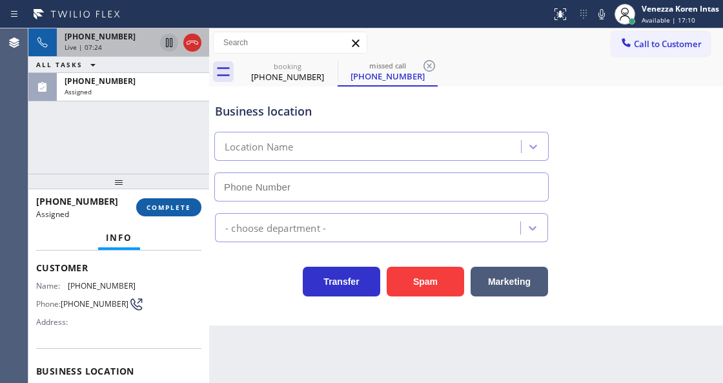
click at [167, 215] on button "COMPLETE" at bounding box center [168, 207] width 65 height 18
type input "[PHONE_NUMBER]"
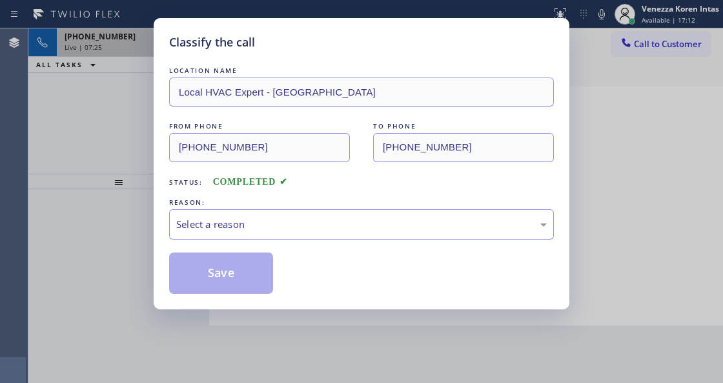
click at [267, 242] on div "LOCATION NAME Local HVAC Expert - [GEOGRAPHIC_DATA] FROM PHONE [PHONE_NUMBER] T…" at bounding box center [361, 179] width 385 height 230
click at [293, 221] on div "Select a reason" at bounding box center [361, 224] width 371 height 15
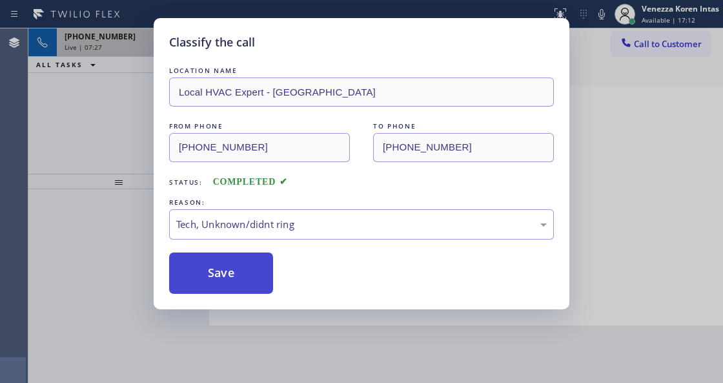
click at [247, 280] on button "Save" at bounding box center [221, 272] width 104 height 41
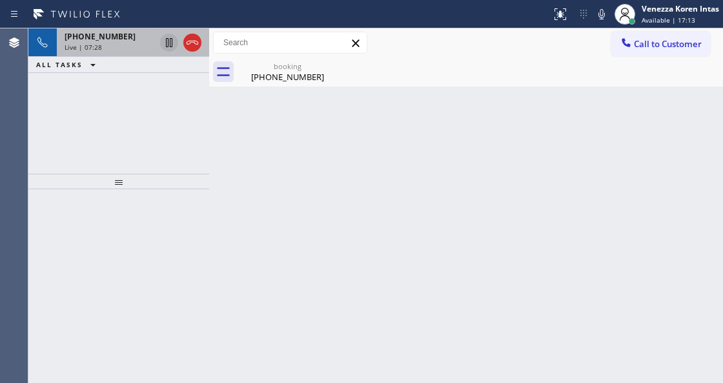
click at [99, 40] on span "[PHONE_NUMBER]" at bounding box center [100, 36] width 71 height 11
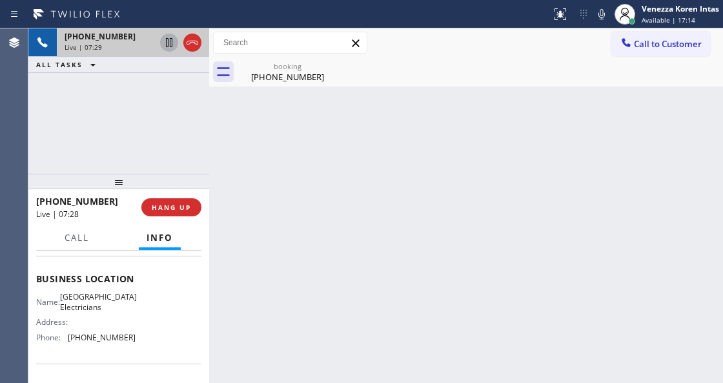
scroll to position [172, 0]
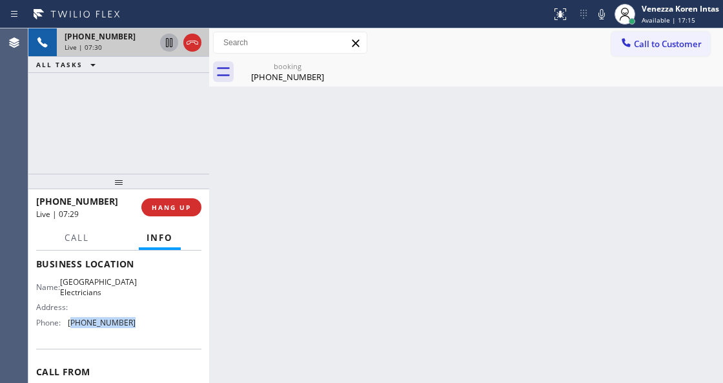
drag, startPoint x: 137, startPoint y: 320, endPoint x: 71, endPoint y: 322, distance: 65.9
click at [71, 322] on div "Name: [GEOGRAPHIC_DATA] Electricians Address: Phone: [PHONE_NUMBER]" at bounding box center [118, 305] width 165 height 56
copy span "805) 398-6024"
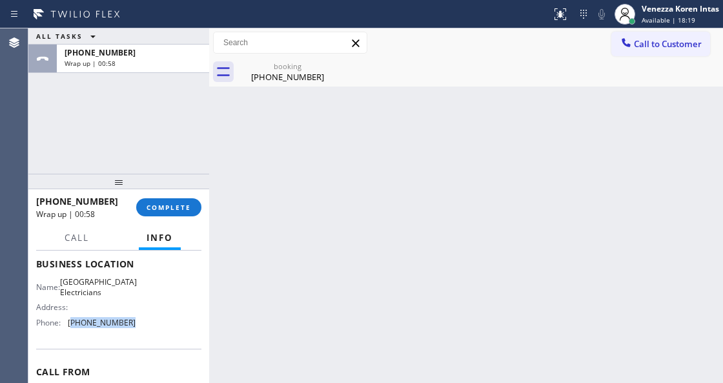
click at [182, 200] on button "COMPLETE" at bounding box center [168, 207] width 65 height 18
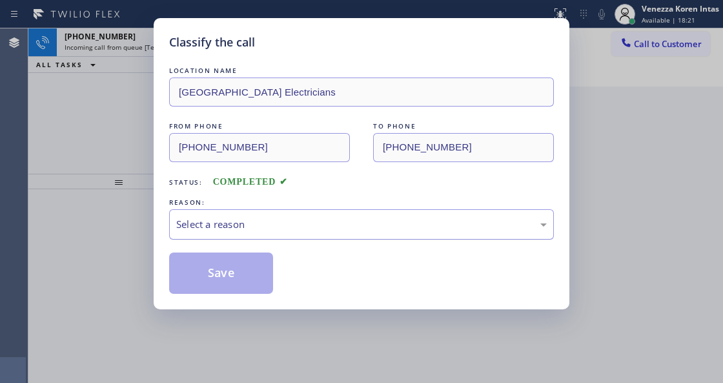
drag, startPoint x: 298, startPoint y: 251, endPoint x: 300, endPoint y: 236, distance: 14.9
click at [298, 251] on div "LOCATION NAME [GEOGRAPHIC_DATA] Electricians FROM PHONE [PHONE_NUMBER] TO PHONE…" at bounding box center [361, 179] width 385 height 230
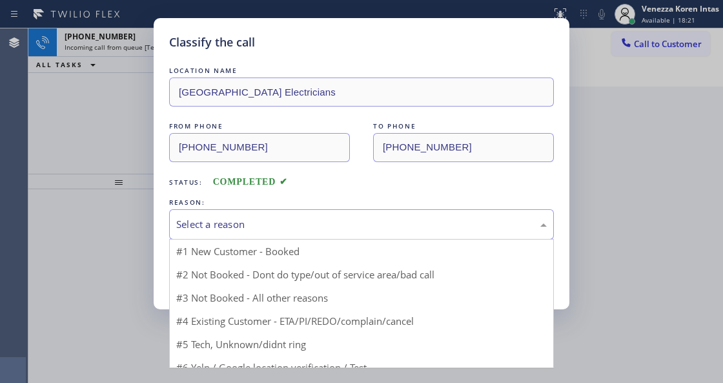
click at [302, 234] on div "Select a reason" at bounding box center [361, 224] width 385 height 30
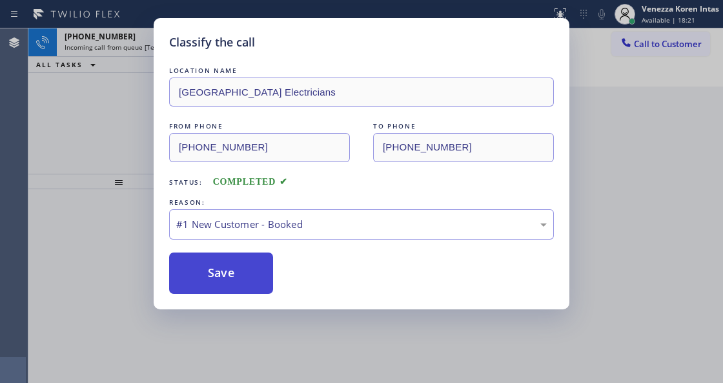
click at [254, 269] on button "Save" at bounding box center [221, 272] width 104 height 41
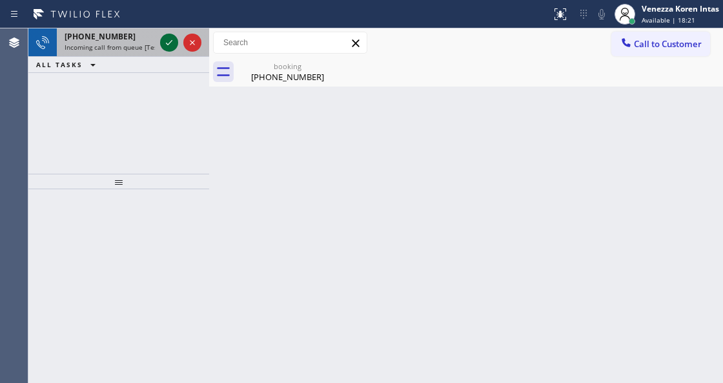
click at [160, 44] on div at bounding box center [169, 42] width 18 height 15
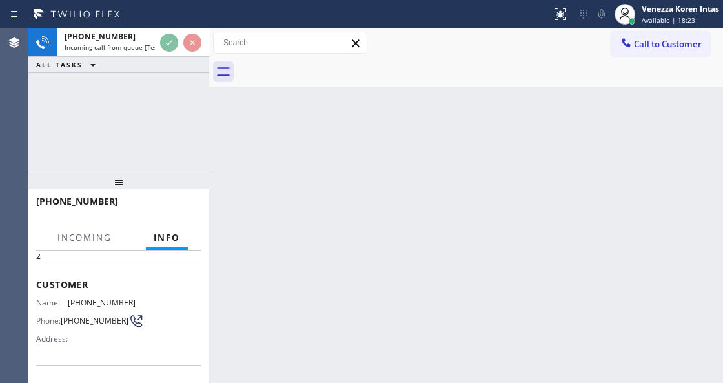
scroll to position [129, 0]
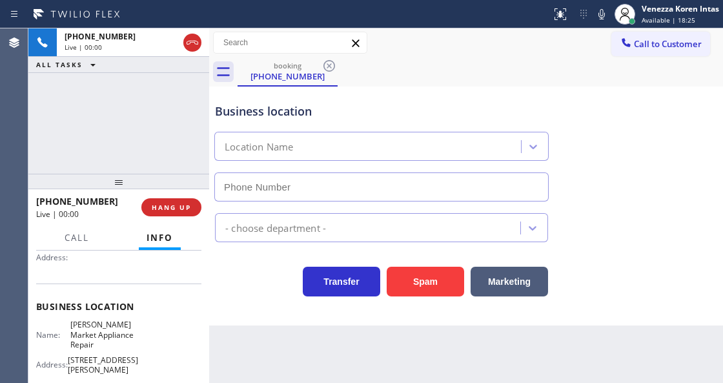
type input "[PHONE_NUMBER]"
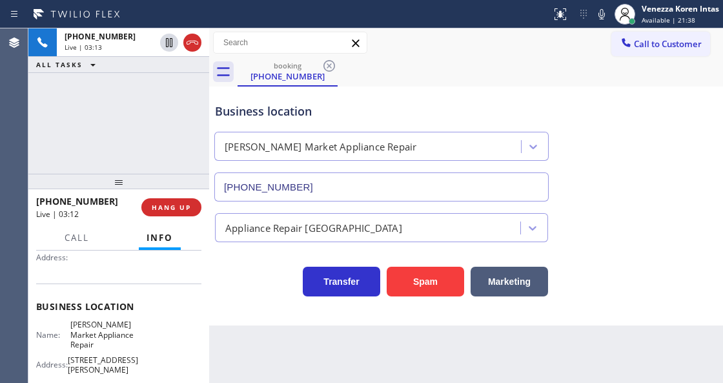
click at [486, 83] on div "booking [PHONE_NUMBER]" at bounding box center [481, 71] width 486 height 29
drag, startPoint x: 67, startPoint y: 318, endPoint x: 136, endPoint y: 332, distance: 69.9
click at [136, 332] on div "Business location Name: [PERSON_NAME][GEOGRAPHIC_DATA] Appliance Repair Address…" at bounding box center [118, 347] width 165 height 128
copy span "[PERSON_NAME] Market Appliance Repair"
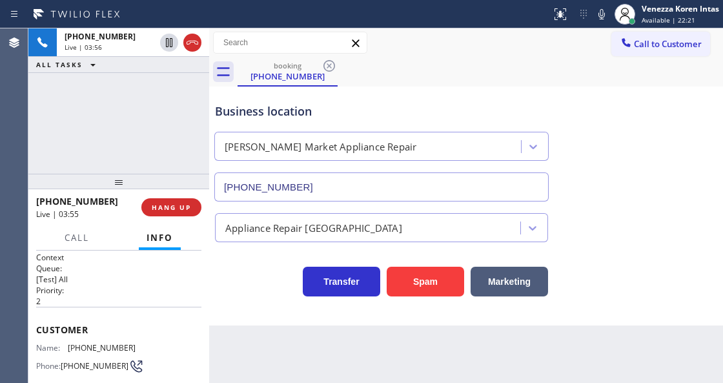
scroll to position [0, 0]
drag, startPoint x: 138, startPoint y: 349, endPoint x: 67, endPoint y: 345, distance: 71.1
click at [67, 345] on div "Name: [PHONE_NUMBER] Phone: [PHONE_NUMBER] Address:" at bounding box center [118, 370] width 165 height 51
copy div "[PHONE_NUMBER]"
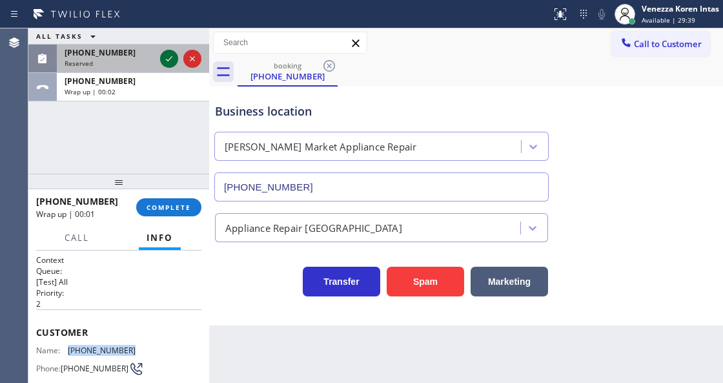
click at [169, 61] on icon at bounding box center [168, 58] width 15 height 15
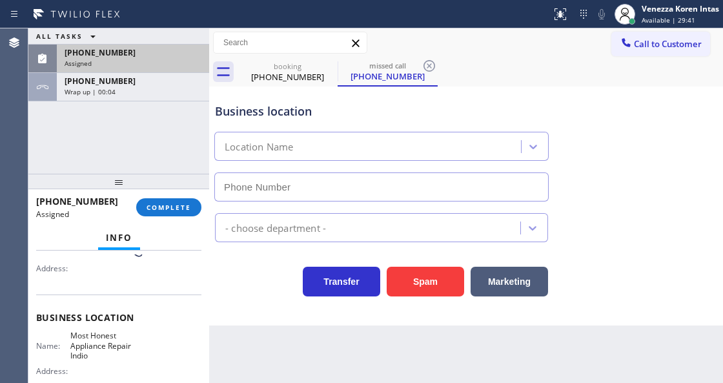
scroll to position [119, 0]
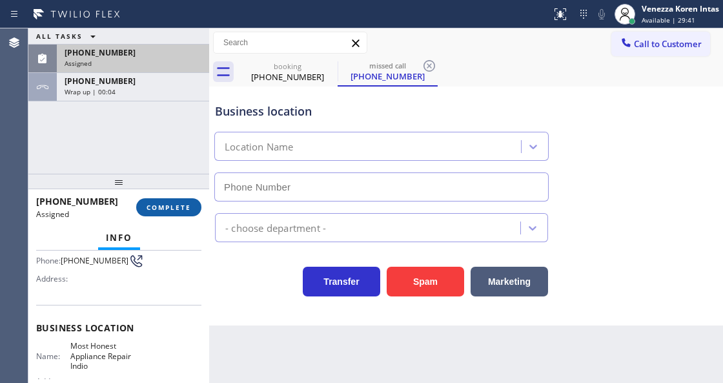
type input "[PHONE_NUMBER]"
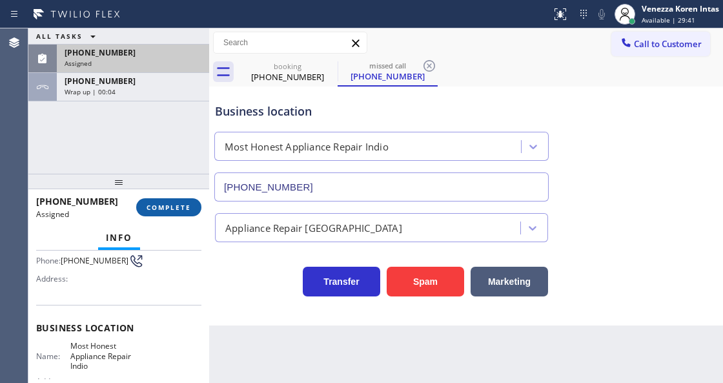
click at [170, 203] on span "COMPLETE" at bounding box center [169, 207] width 45 height 9
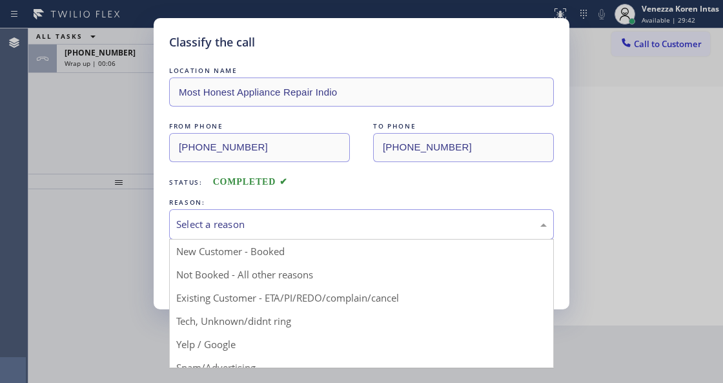
drag, startPoint x: 305, startPoint y: 225, endPoint x: 296, endPoint y: 318, distance: 94.1
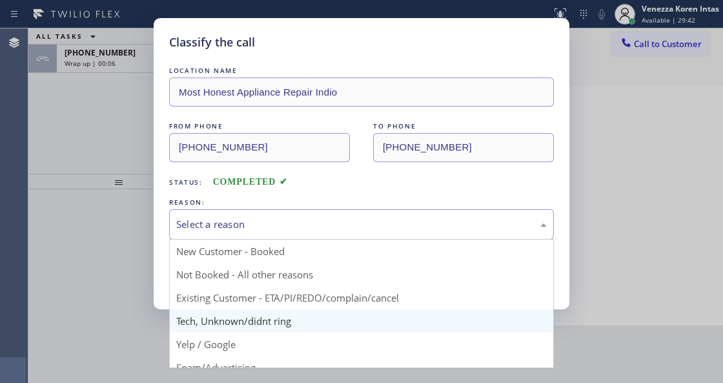
click at [305, 225] on div "Select a reason" at bounding box center [361, 224] width 371 height 15
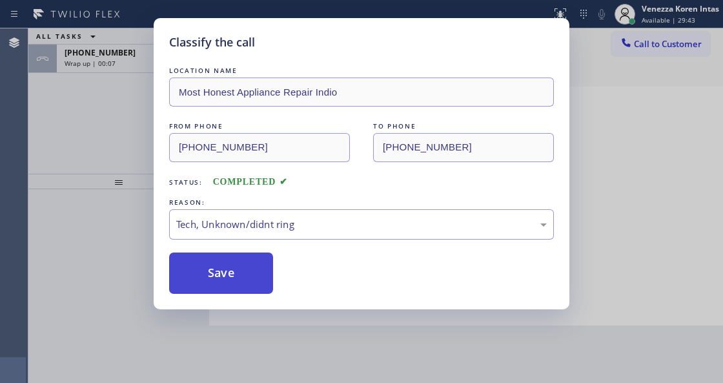
click at [262, 280] on button "Save" at bounding box center [221, 272] width 104 height 41
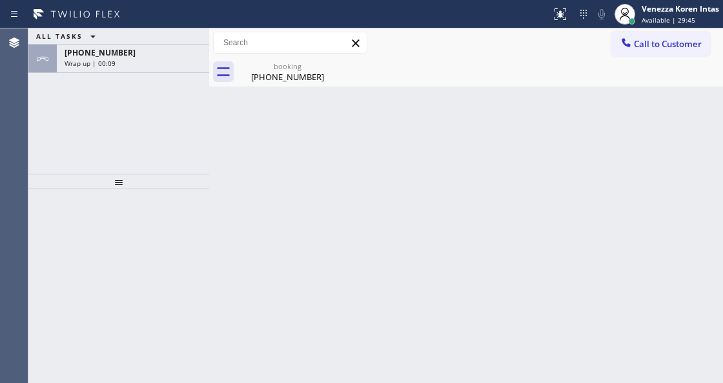
click at [150, 39] on div "ALL TASKS ALL TASKS ACTIVE TASKS TASKS IN WRAP UP" at bounding box center [118, 36] width 181 height 16
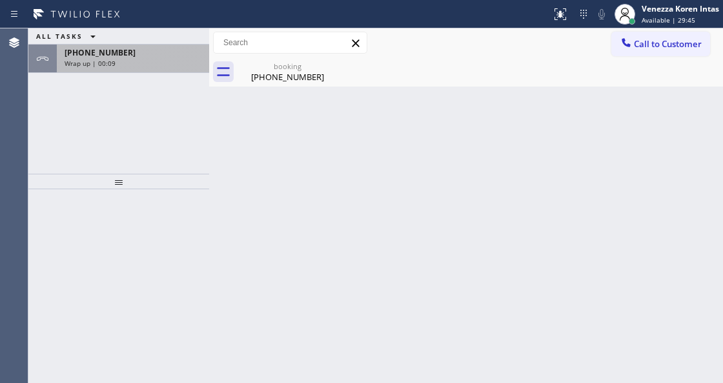
click at [154, 55] on div "[PHONE_NUMBER]" at bounding box center [133, 52] width 137 height 11
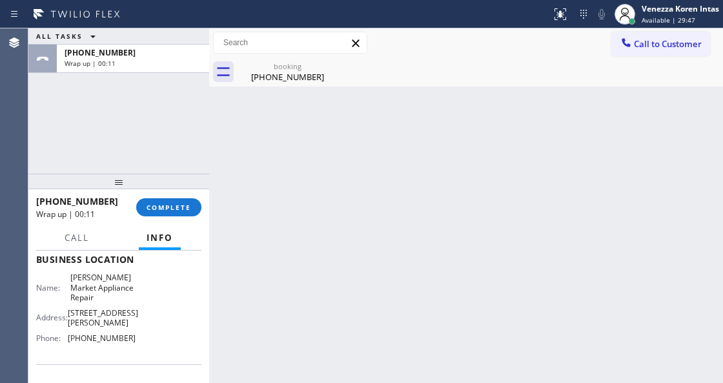
scroll to position [215, 0]
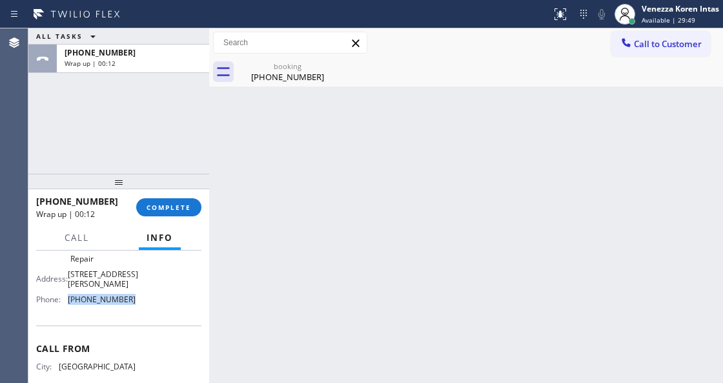
drag, startPoint x: 93, startPoint y: 280, endPoint x: 67, endPoint y: 280, distance: 25.8
click at [67, 280] on div "Name: [PERSON_NAME] Market Appliance Repair Address: [STREET_ADDRESS][PERSON_NA…" at bounding box center [118, 272] width 165 height 76
copy div "[PHONE_NUMBER]"
click at [198, 201] on button "COMPLETE" at bounding box center [168, 207] width 65 height 18
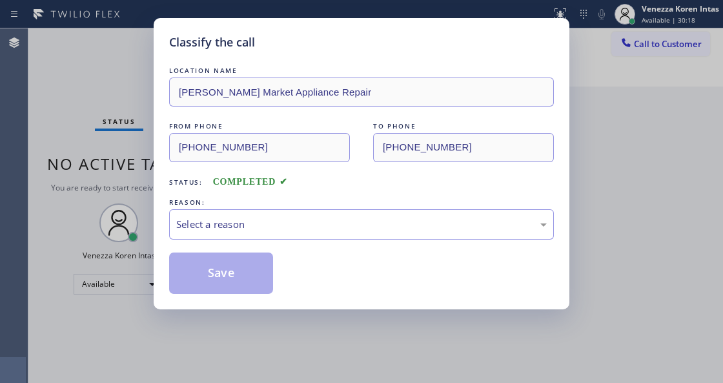
click at [343, 223] on div "Select a reason" at bounding box center [361, 224] width 371 height 15
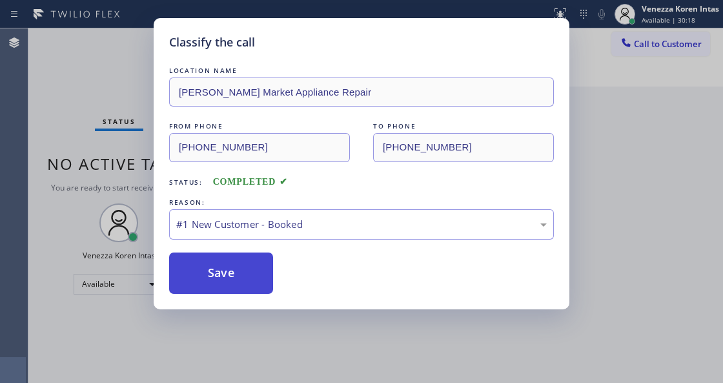
click at [261, 271] on button "Save" at bounding box center [221, 272] width 104 height 41
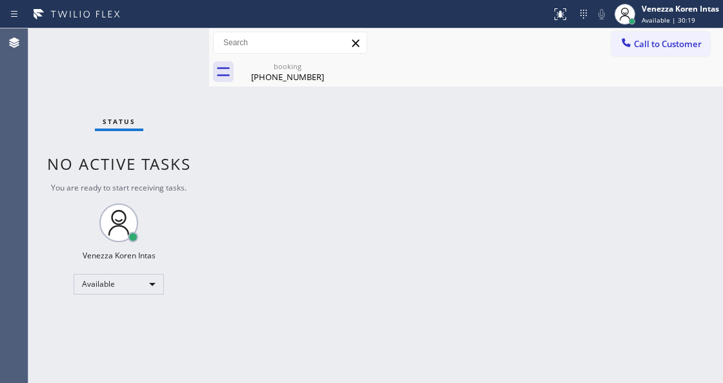
click at [684, 19] on span "Available | 30:19" at bounding box center [669, 19] width 54 height 9
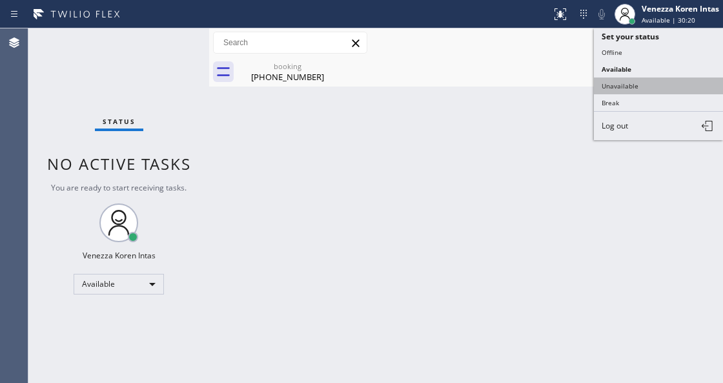
click at [656, 87] on button "Unavailable" at bounding box center [658, 85] width 129 height 17
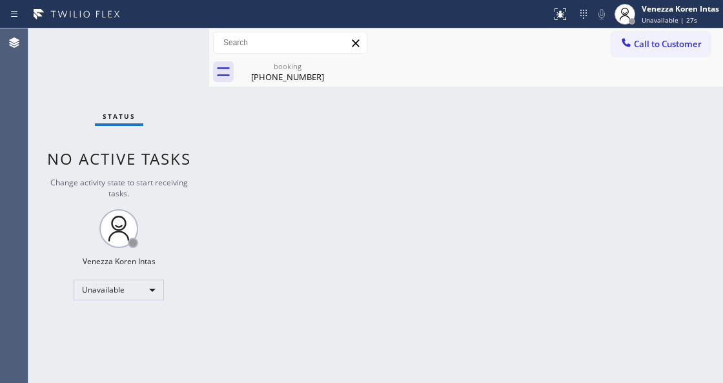
click at [186, 196] on div "Change activity state to start receiving tasks." at bounding box center [118, 188] width 155 height 22
click at [232, 168] on div "Back to Dashboard Change Sender ID Customers Technicians Select a contact Outbo…" at bounding box center [466, 205] width 514 height 355
click at [287, 81] on div "[PHONE_NUMBER]" at bounding box center [288, 77] width 98 height 12
click at [391, 107] on div "Back to Dashboard Change Sender ID Customers Technicians Select a contact Outbo…" at bounding box center [466, 205] width 514 height 355
click at [236, 192] on div "Back to Dashboard Change Sender ID Customers Technicians Select a contact Outbo…" at bounding box center [466, 205] width 514 height 355
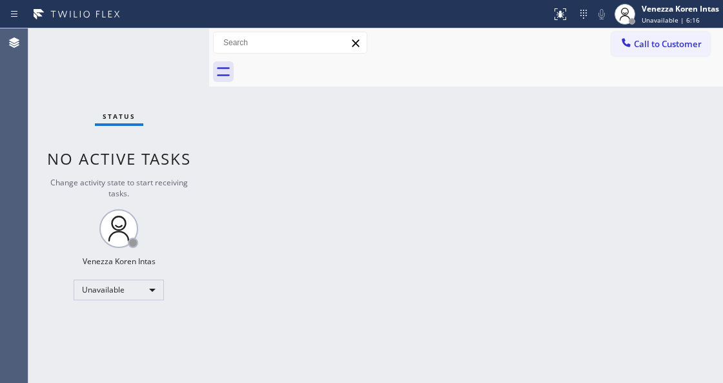
click at [518, 157] on div "Back to Dashboard Change Sender ID Customers Technicians Select a contact Outbo…" at bounding box center [466, 205] width 514 height 355
click at [468, 105] on div "Back to Dashboard Change Sender ID Customers Technicians Select a contact Outbo…" at bounding box center [466, 205] width 514 height 355
drag, startPoint x: 226, startPoint y: 185, endPoint x: 300, endPoint y: 191, distance: 73.9
click at [226, 185] on div "Back to Dashboard Change Sender ID Customers Technicians Select a contact Outbo…" at bounding box center [466, 205] width 514 height 355
click at [646, 43] on span "Call to Customer" at bounding box center [668, 44] width 68 height 12
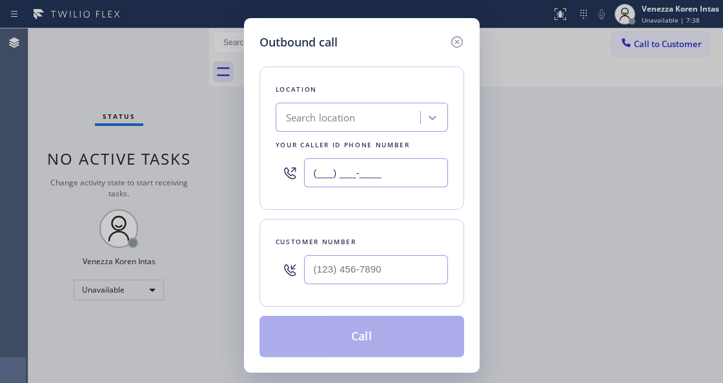
click at [384, 174] on input "(___) ___-____" at bounding box center [376, 172] width 144 height 29
paste input "312) 345-5493"
type input "[PHONE_NUMBER]"
type input "(___) ___-____"
click at [329, 271] on input "(___) ___-____" at bounding box center [376, 269] width 144 height 29
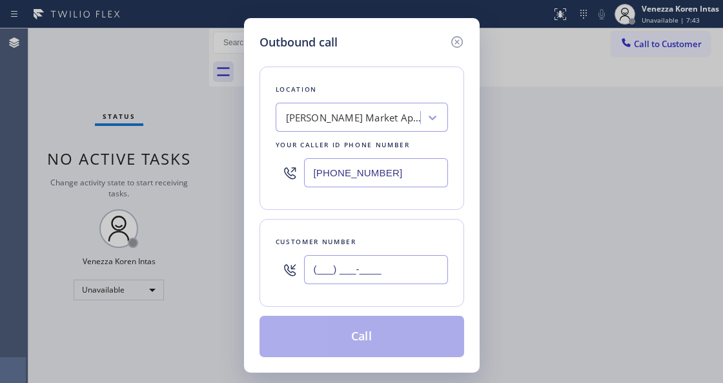
paste input "312) 485-3391"
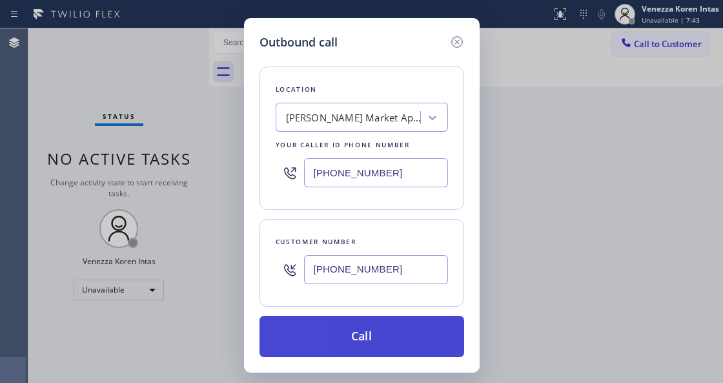
type input "[PHONE_NUMBER]"
click at [364, 336] on button "Call" at bounding box center [362, 336] width 205 height 41
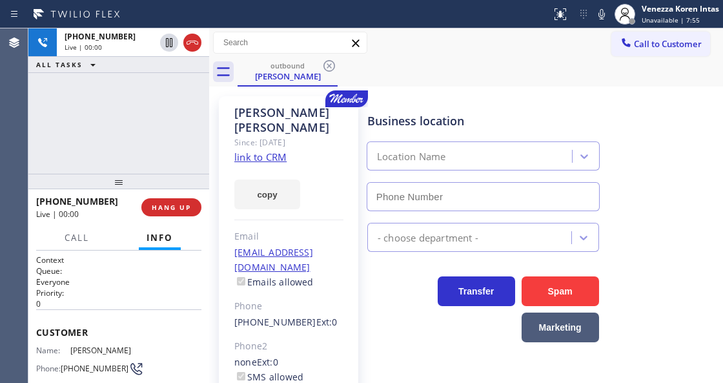
type input "[PHONE_NUMBER]"
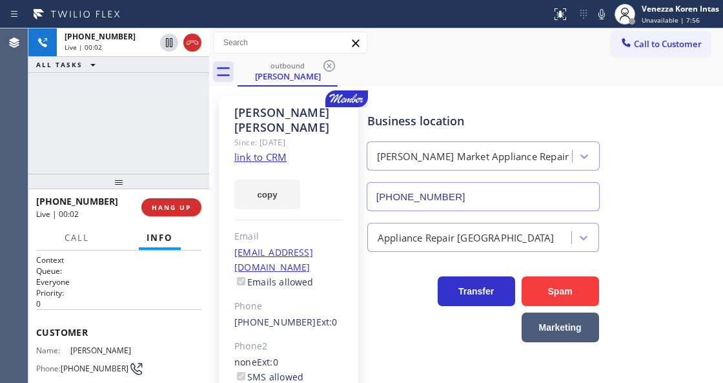
drag, startPoint x: 139, startPoint y: 146, endPoint x: 289, endPoint y: 206, distance: 161.4
click at [139, 146] on div "[PHONE_NUMBER] Live | 00:02 ALL TASKS ALL TASKS ACTIVE TASKS TASKS IN WRAP UP" at bounding box center [118, 100] width 181 height 145
drag, startPoint x: 180, startPoint y: 127, endPoint x: 349, endPoint y: 161, distance: 172.7
click at [180, 127] on div "[PHONE_NUMBER] Live | 00:40 ALL TASKS ALL TASKS ACTIVE TASKS TASKS IN WRAP UP" at bounding box center [118, 100] width 181 height 145
click at [397, 101] on div "Business location [PERSON_NAME][GEOGRAPHIC_DATA] Appliance Repair [PHONE_NUMBER]" at bounding box center [483, 155] width 237 height 112
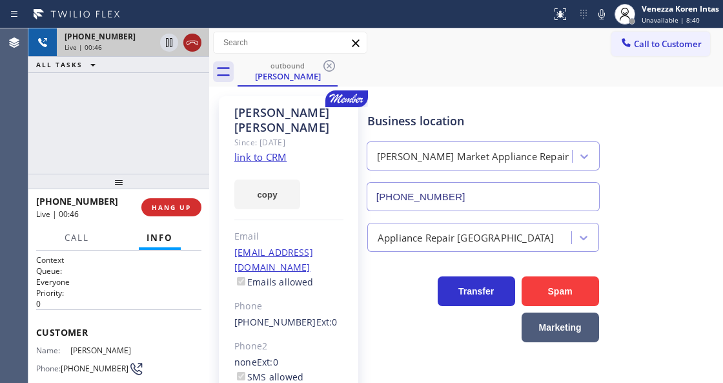
click at [197, 39] on icon at bounding box center [192, 42] width 15 height 15
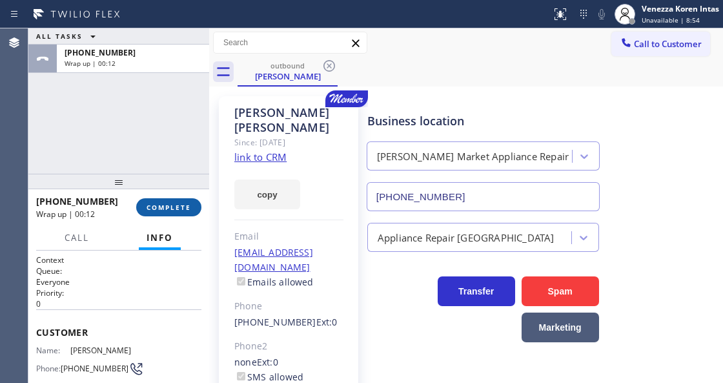
click at [157, 202] on button "COMPLETE" at bounding box center [168, 207] width 65 height 18
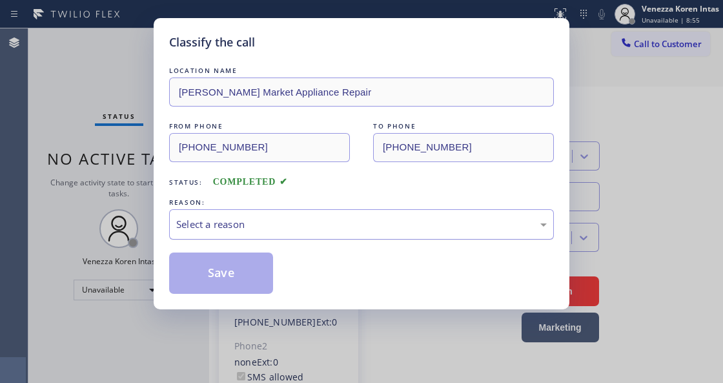
click at [271, 227] on div "Select a reason" at bounding box center [361, 224] width 371 height 15
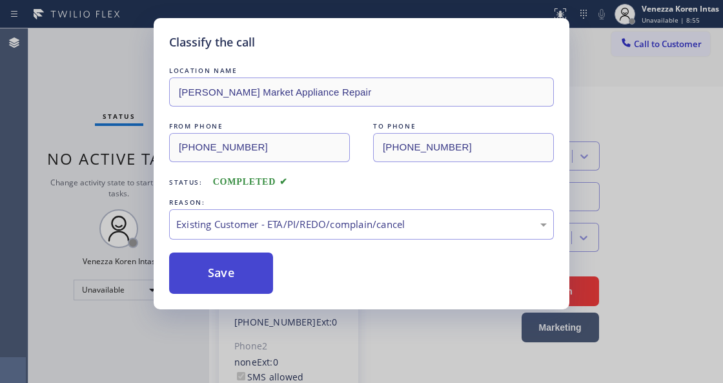
click at [253, 284] on button "Save" at bounding box center [221, 272] width 104 height 41
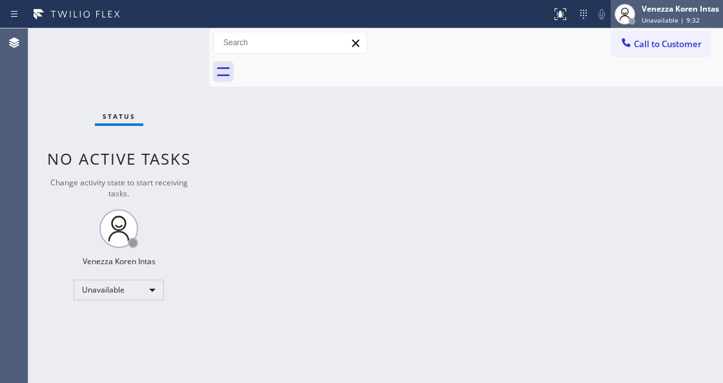
click at [636, 18] on div at bounding box center [625, 14] width 28 height 28
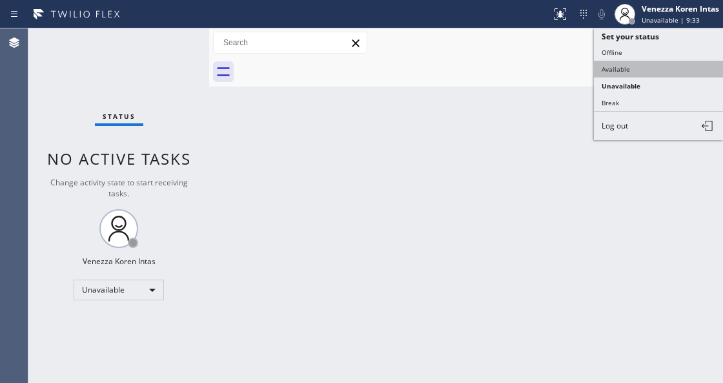
click at [619, 63] on button "Available" at bounding box center [658, 69] width 129 height 17
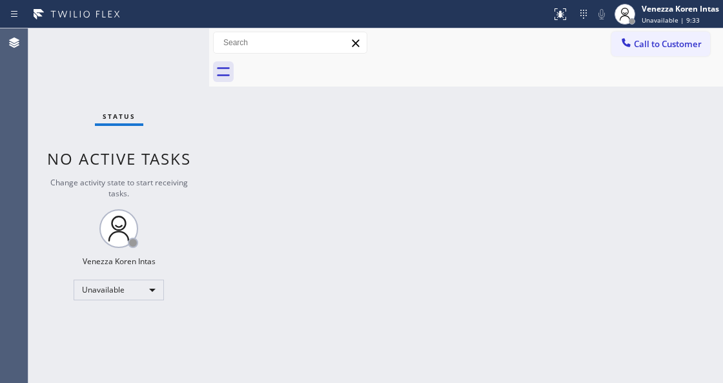
click at [591, 112] on div "Back to Dashboard Change Sender ID Customers Technicians Select a contact Outbo…" at bounding box center [466, 205] width 514 height 355
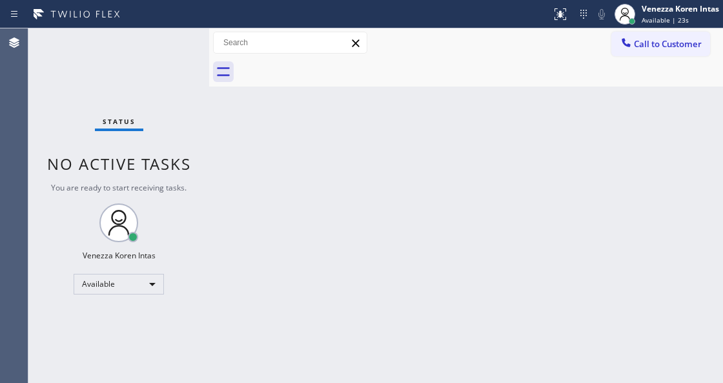
click at [172, 43] on div "Status No active tasks You are ready to start receiving tasks. Venezza Koren In…" at bounding box center [118, 205] width 181 height 355
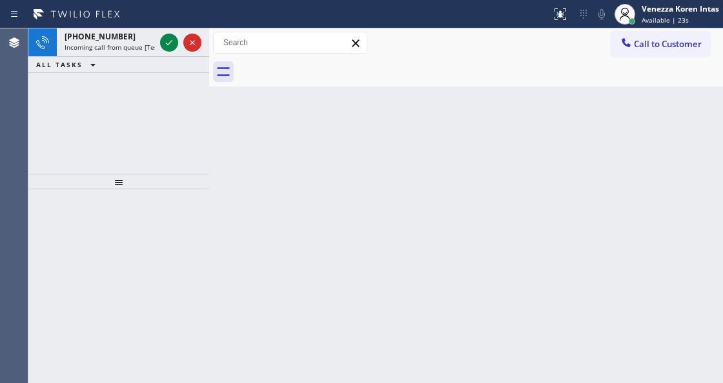
click at [172, 43] on icon at bounding box center [168, 42] width 15 height 15
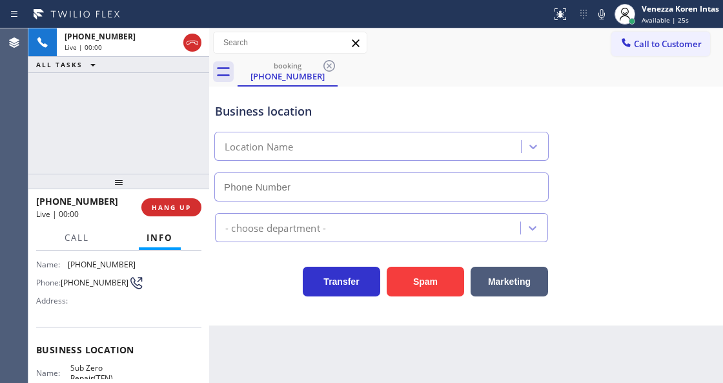
type input "[PHONE_NUMBER]"
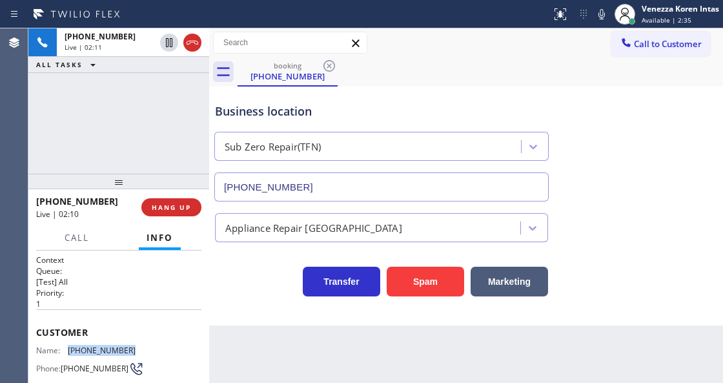
drag, startPoint x: 136, startPoint y: 342, endPoint x: 68, endPoint y: 342, distance: 68.5
click at [68, 345] on div "Name: [PHONE_NUMBER] Phone: [PHONE_NUMBER] Address:" at bounding box center [118, 370] width 165 height 51
copy div "[PHONE_NUMBER]"
click at [603, 19] on icon at bounding box center [601, 13] width 15 height 15
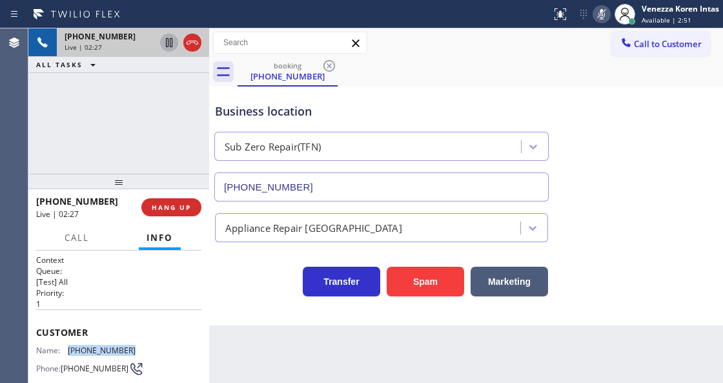
click at [169, 43] on icon at bounding box center [168, 42] width 15 height 15
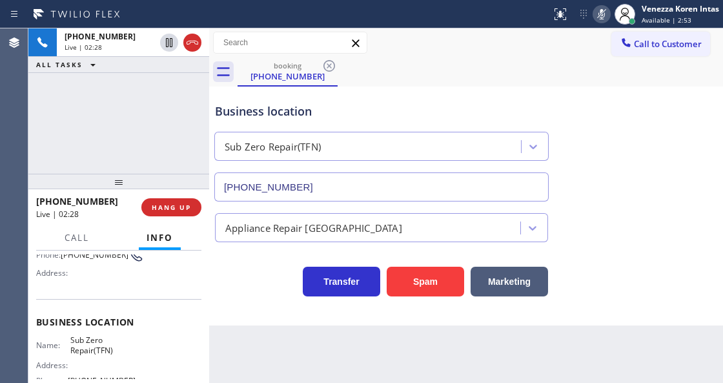
scroll to position [129, 0]
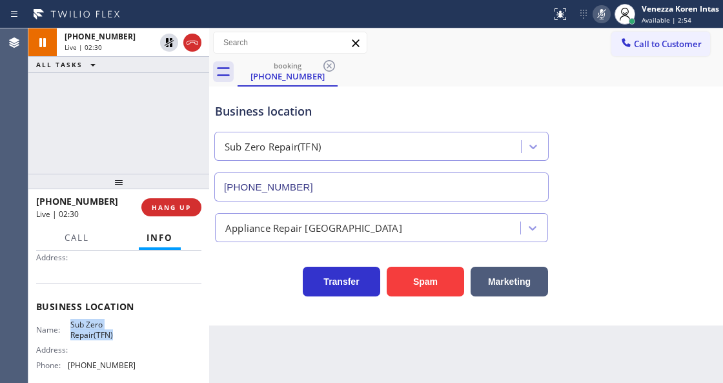
drag, startPoint x: 69, startPoint y: 320, endPoint x: 125, endPoint y: 333, distance: 57.0
click at [125, 333] on span "Sub Zero Repair(TFN)" at bounding box center [102, 330] width 65 height 20
copy span "Sub Zero Repair(TFN)"
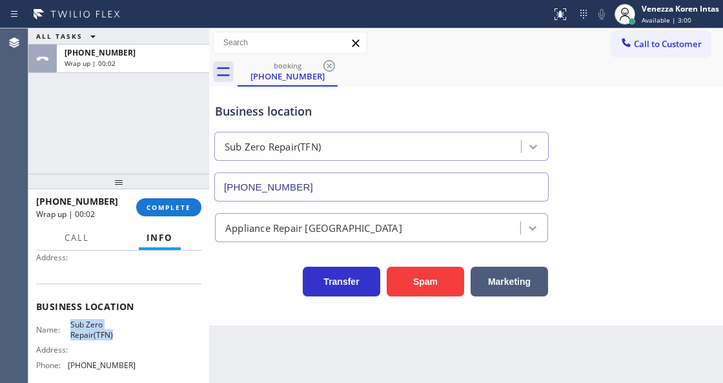
drag, startPoint x: 652, startPoint y: 10, endPoint x: 643, endPoint y: 50, distance: 40.4
click at [652, 10] on div "Venezza Koren Intas" at bounding box center [680, 8] width 77 height 11
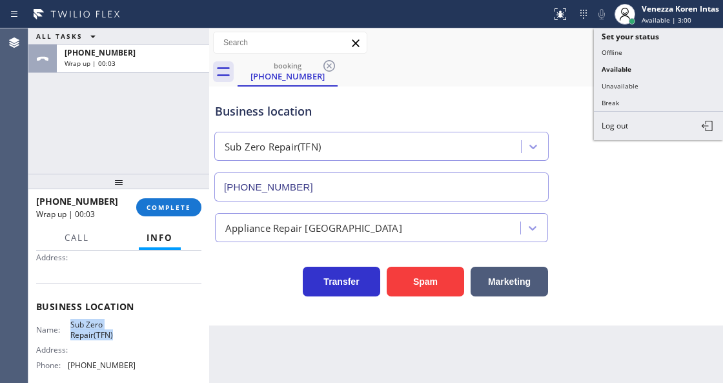
drag, startPoint x: 634, startPoint y: 81, endPoint x: 424, endPoint y: 157, distance: 223.9
click at [633, 81] on button "Unavailable" at bounding box center [658, 85] width 129 height 17
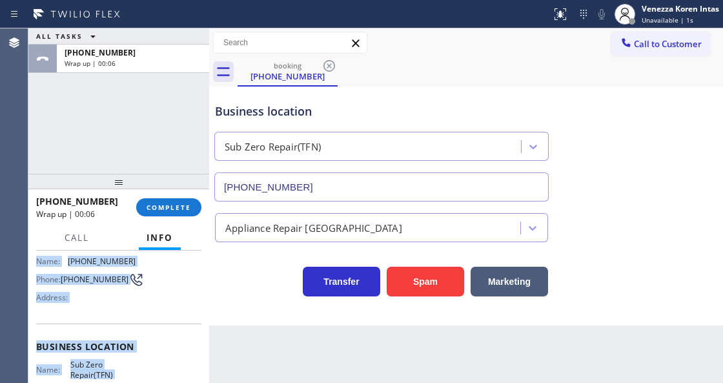
scroll to position [200, 0]
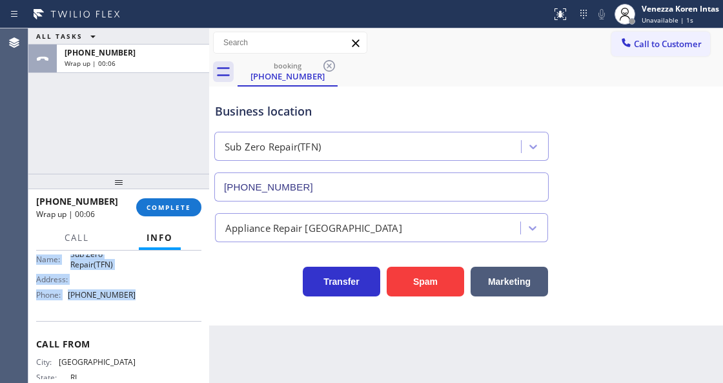
drag, startPoint x: 37, startPoint y: 283, endPoint x: 145, endPoint y: 293, distance: 108.3
click at [145, 293] on div "Context Queue: [Test] All Priority: 1 Customer Name: [PHONE_NUMBER] Phone: [PHO…" at bounding box center [118, 237] width 165 height 364
copy div "Customer Name: [PHONE_NUMBER] Phone: [PHONE_NUMBER] Address: Business location …"
drag, startPoint x: 158, startPoint y: 198, endPoint x: 185, endPoint y: 204, distance: 27.7
click at [158, 198] on button "COMPLETE" at bounding box center [168, 207] width 65 height 18
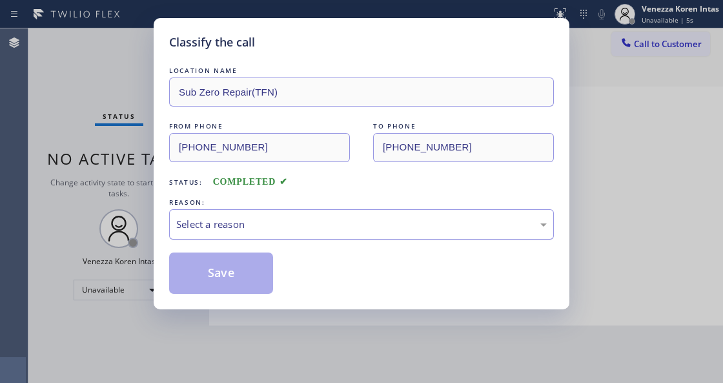
click at [267, 215] on div "Select a reason" at bounding box center [361, 224] width 385 height 30
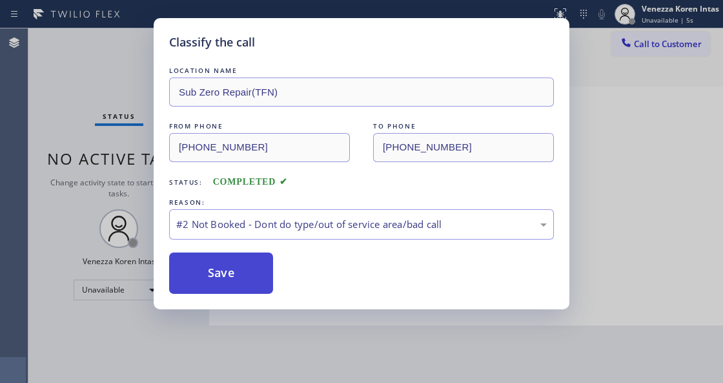
click at [260, 285] on button "Save" at bounding box center [221, 272] width 104 height 41
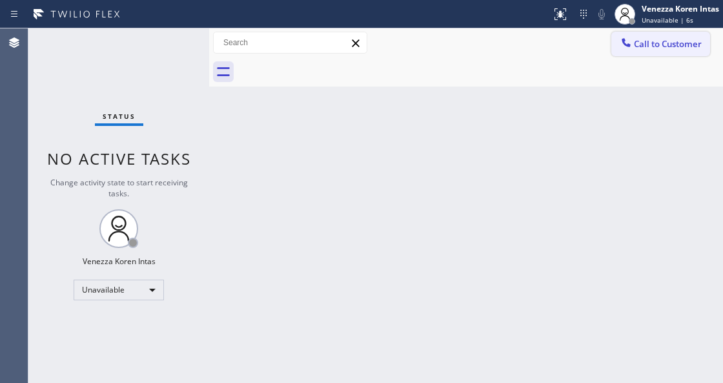
click at [665, 39] on span "Call to Customer" at bounding box center [668, 44] width 68 height 12
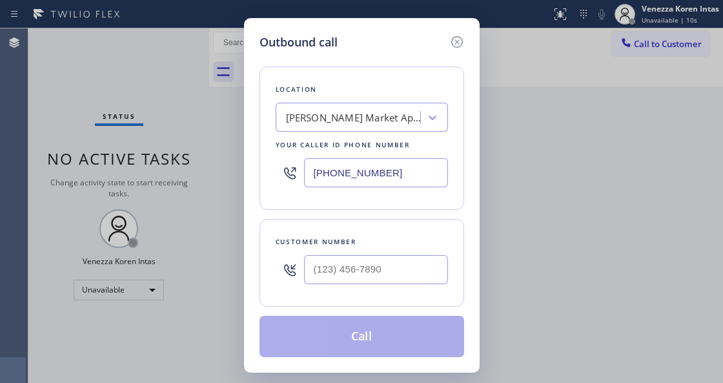
drag, startPoint x: 397, startPoint y: 169, endPoint x: 261, endPoint y: 163, distance: 135.7
click at [284, 169] on div "[PHONE_NUMBER]" at bounding box center [362, 173] width 172 height 42
paste input "888) 902-4338"
type input "[PHONE_NUMBER]"
click at [361, 271] on input "(___) ___-____" at bounding box center [376, 269] width 144 height 29
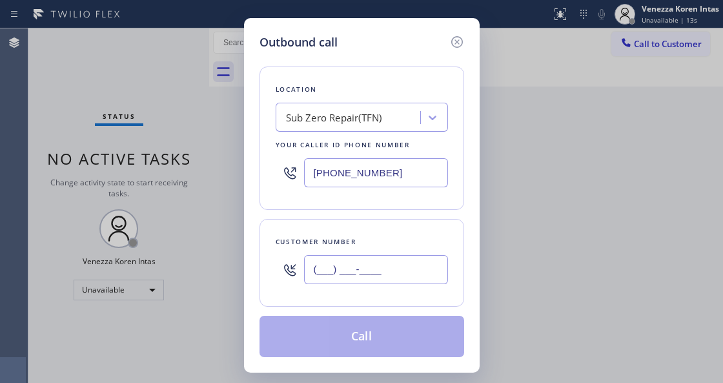
paste input "401) 439-9581"
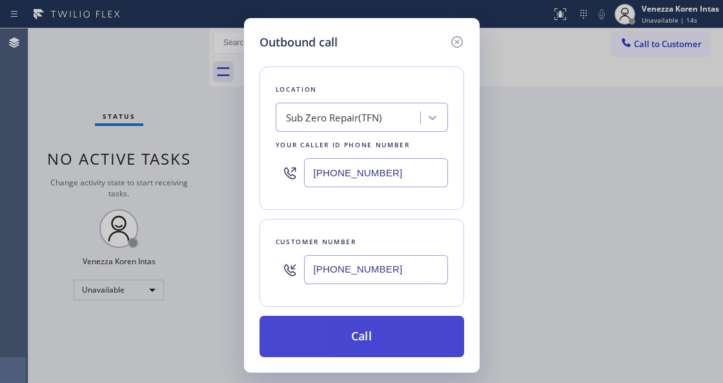
type input "[PHONE_NUMBER]"
click at [355, 328] on button "Call" at bounding box center [362, 336] width 205 height 41
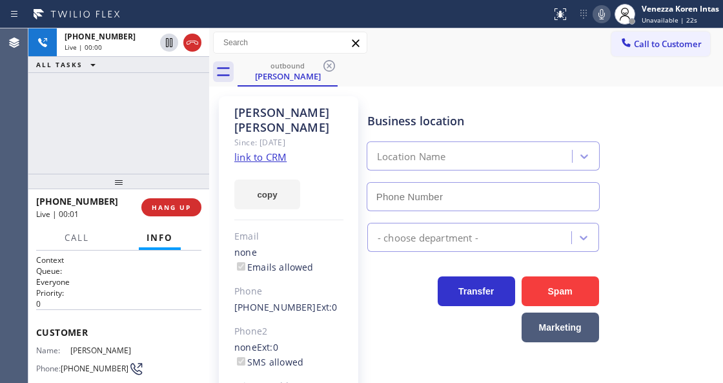
type input "[PHONE_NUMBER]"
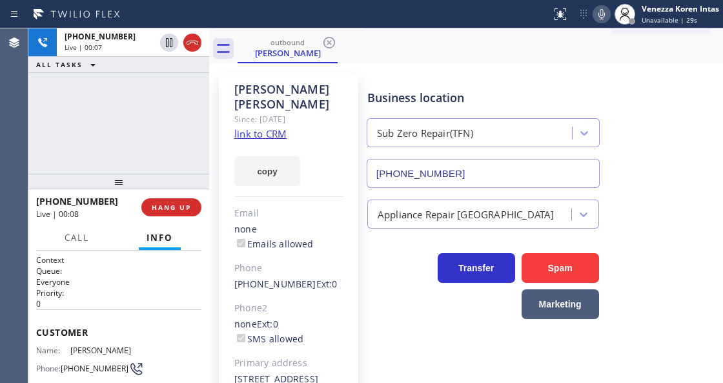
scroll to position [43, 0]
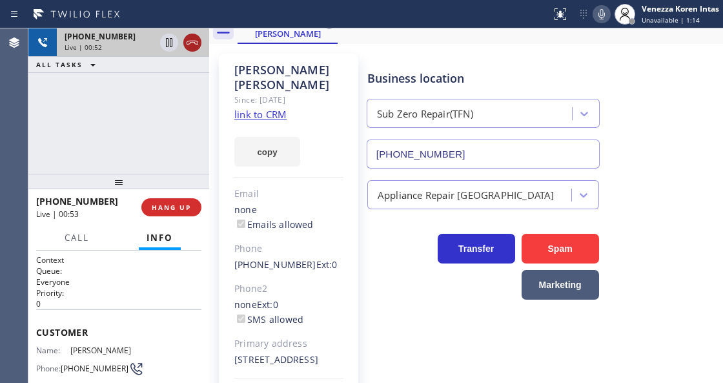
click at [193, 44] on icon at bounding box center [192, 42] width 15 height 15
click at [165, 204] on span "HANG UP" at bounding box center [171, 207] width 39 height 9
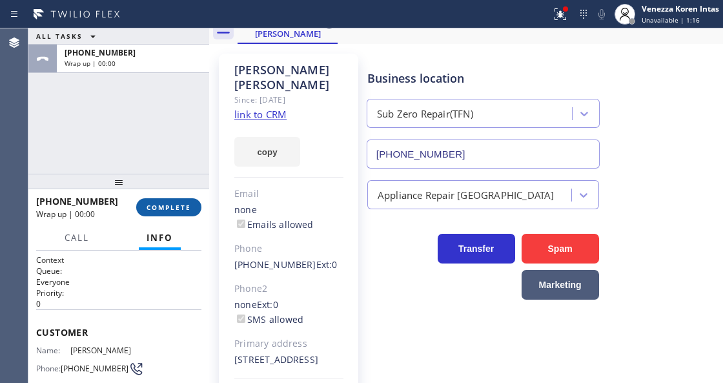
click at [184, 204] on span "COMPLETE" at bounding box center [169, 207] width 45 height 9
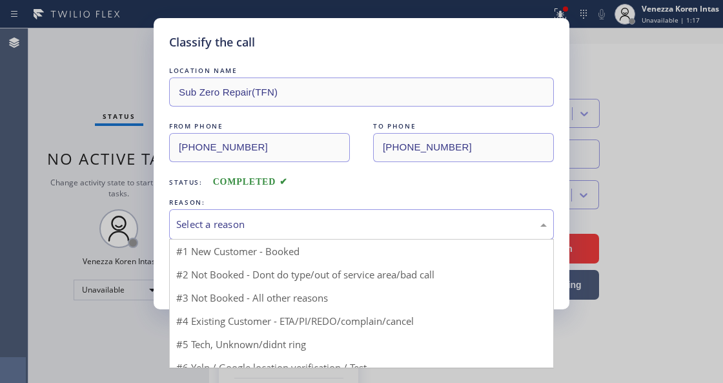
click at [249, 235] on div "Select a reason" at bounding box center [361, 224] width 385 height 30
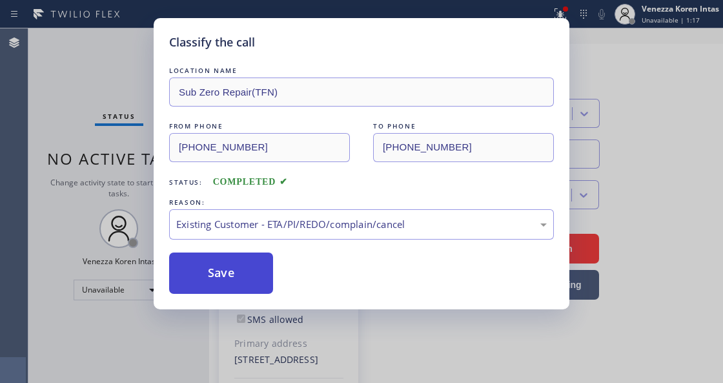
click at [242, 273] on button "Save" at bounding box center [221, 272] width 104 height 41
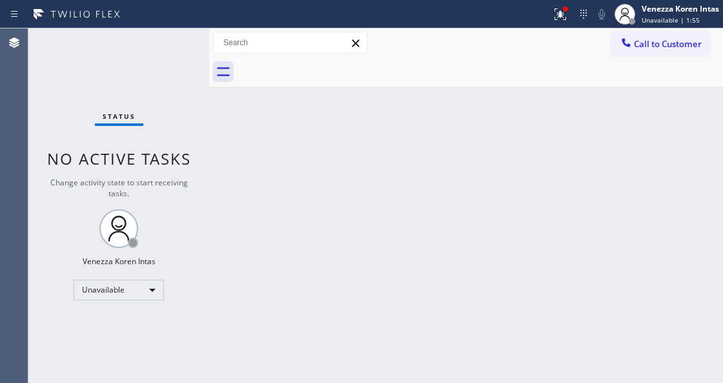
click at [553, 15] on div at bounding box center [560, 13] width 28 height 15
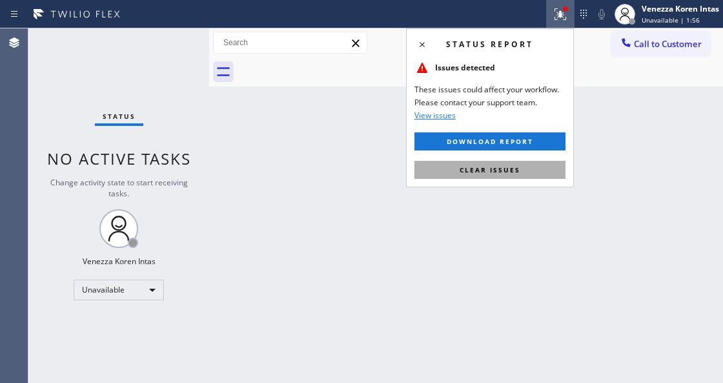
click at [517, 170] on span "Clear issues" at bounding box center [490, 169] width 61 height 9
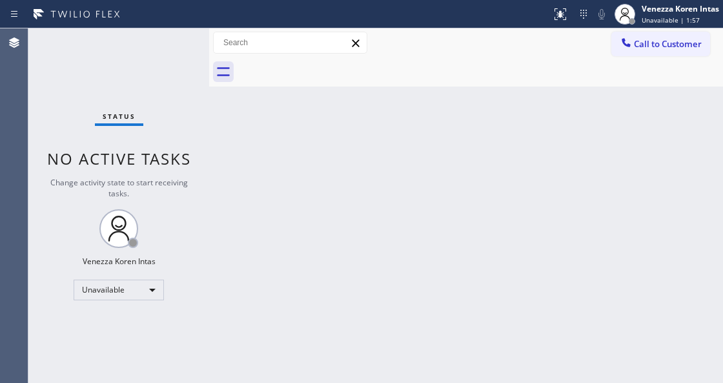
click at [209, 152] on div at bounding box center [209, 205] width 0 height 355
click at [227, 229] on div "Back to Dashboard Change Sender ID Customers Technicians Select a contact Outbo…" at bounding box center [466, 205] width 514 height 355
click at [125, 293] on div "Unavailable" at bounding box center [119, 290] width 90 height 21
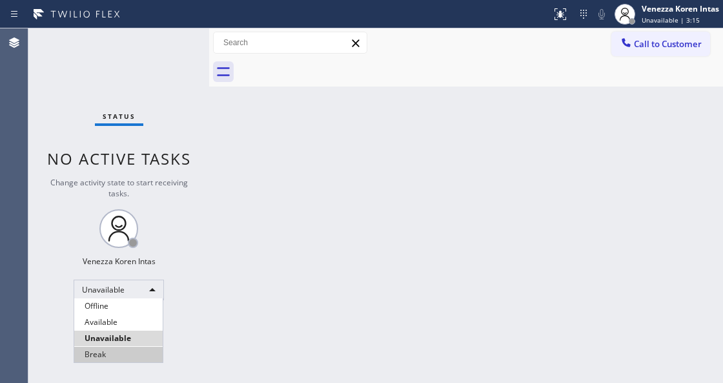
click at [125, 356] on li "Break" at bounding box center [118, 354] width 88 height 15
